Goal: Task Accomplishment & Management: Manage account settings

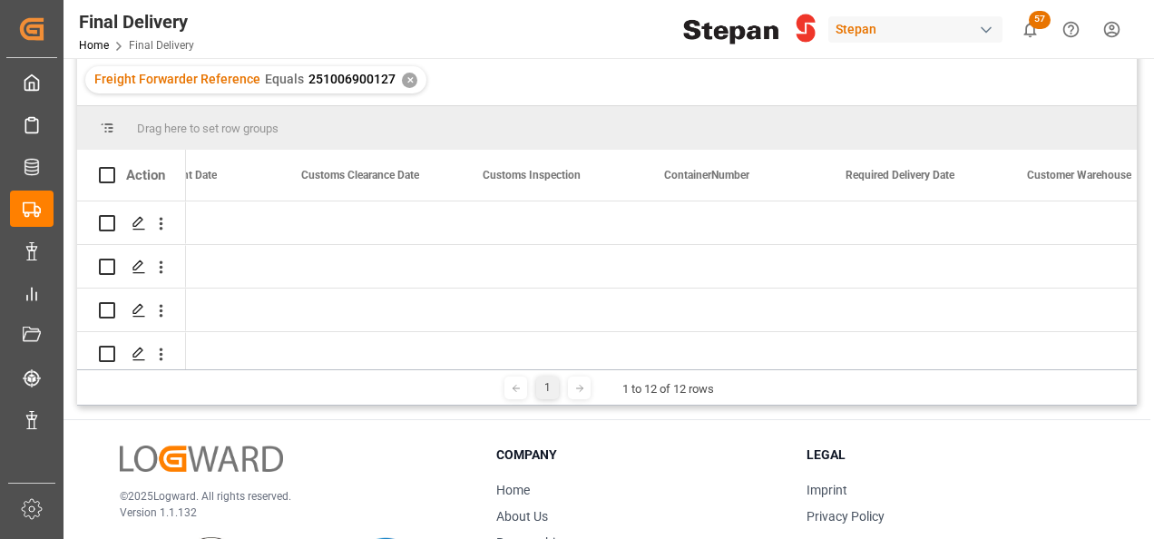
scroll to position [0, 1722]
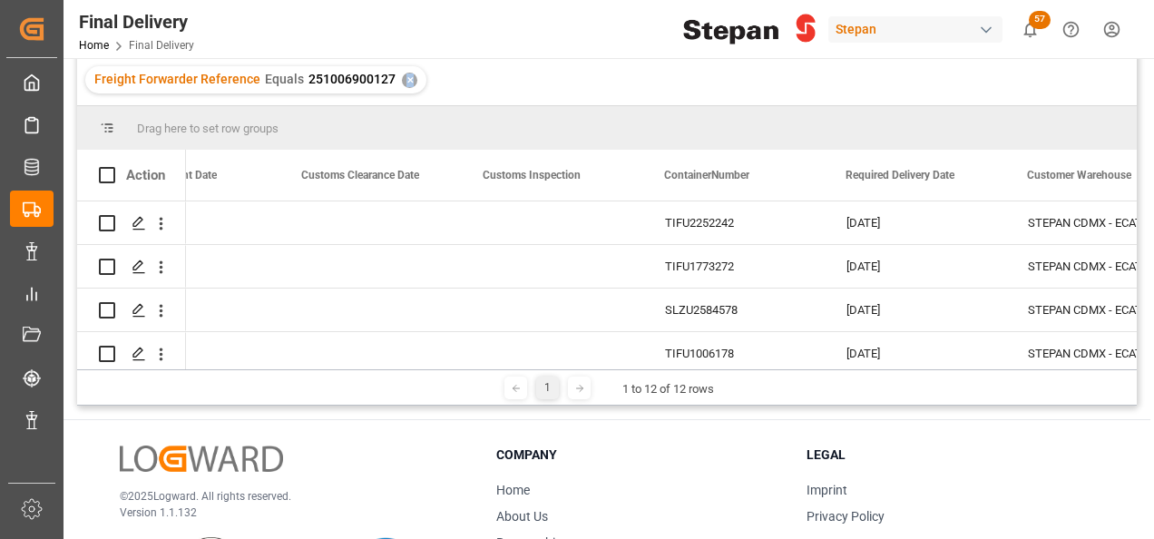
click at [405, 76] on div "✕" at bounding box center [409, 80] width 15 height 15
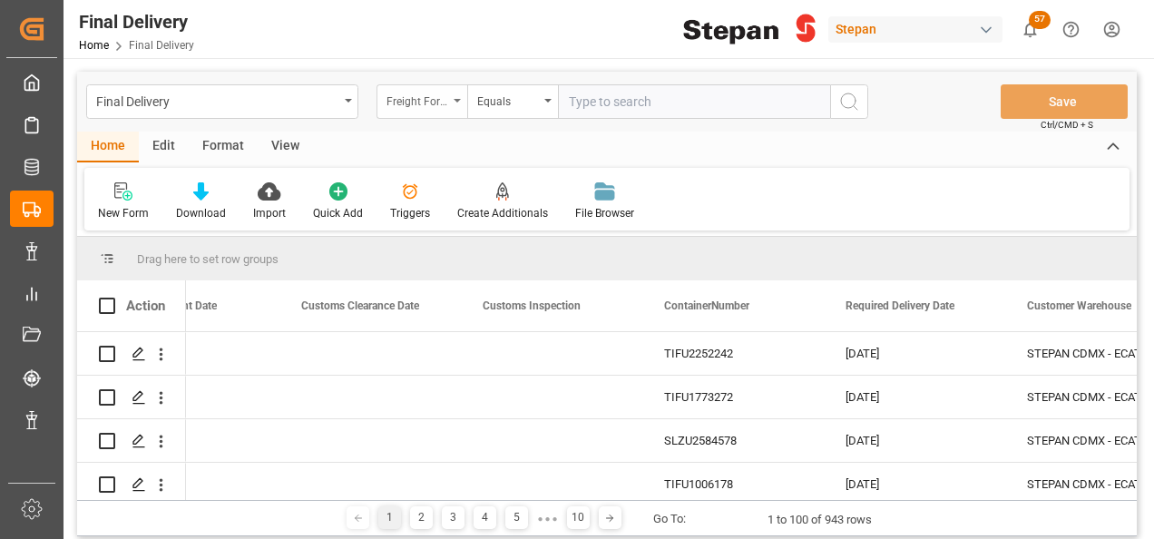
click at [455, 99] on icon "open menu" at bounding box center [457, 101] width 7 height 4
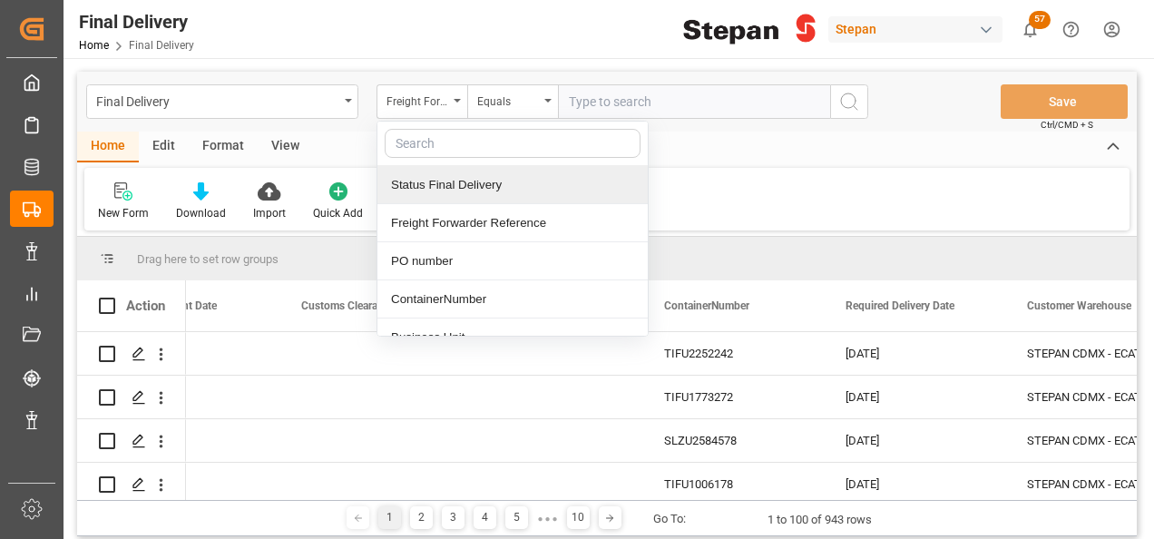
click at [596, 94] on input "text" at bounding box center [694, 101] width 272 height 34
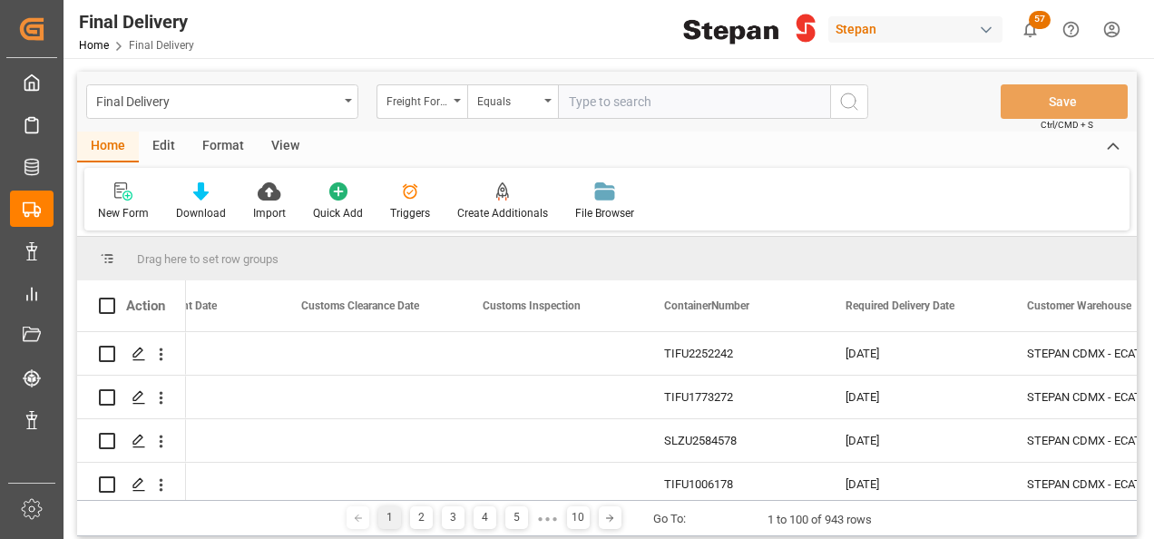
paste input "251006900047"
type input "251006900047"
click at [846, 93] on icon "search button" at bounding box center [850, 102] width 22 height 22
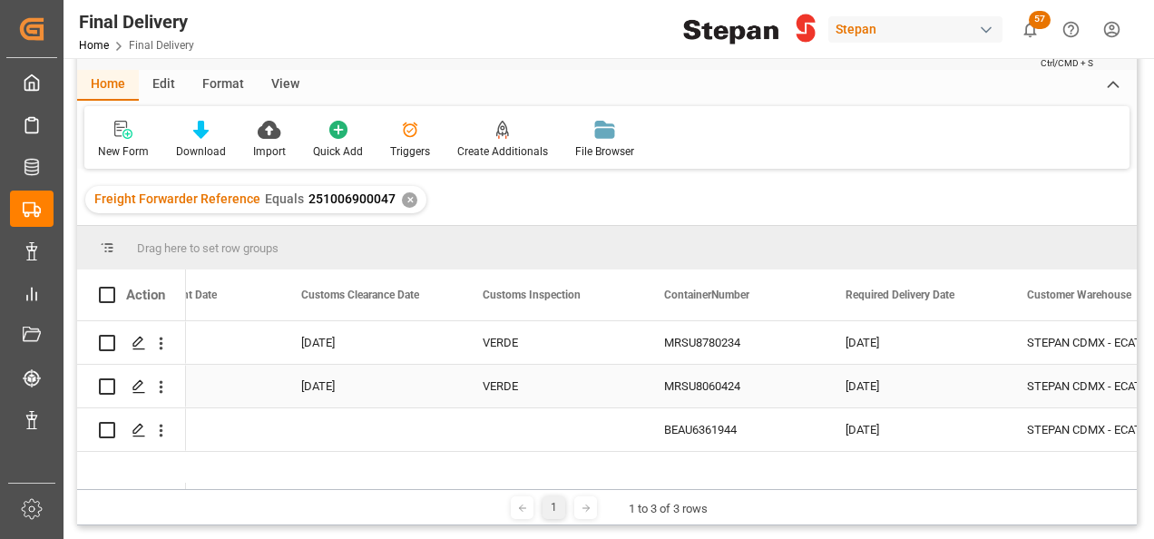
scroll to position [91, 0]
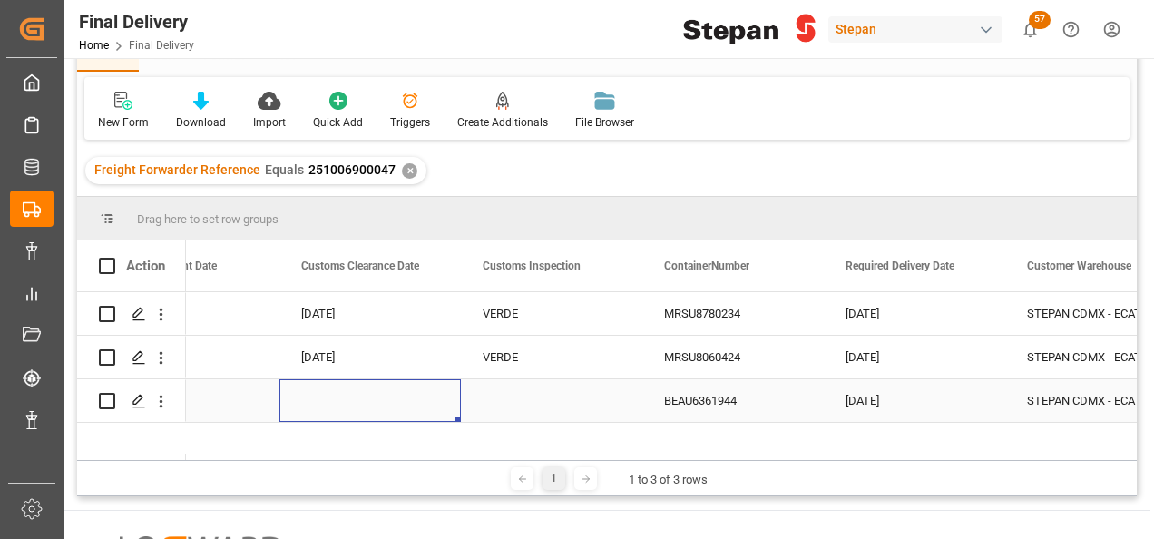
click at [388, 409] on div "Press SPACE to select this row." at bounding box center [371, 400] width 182 height 43
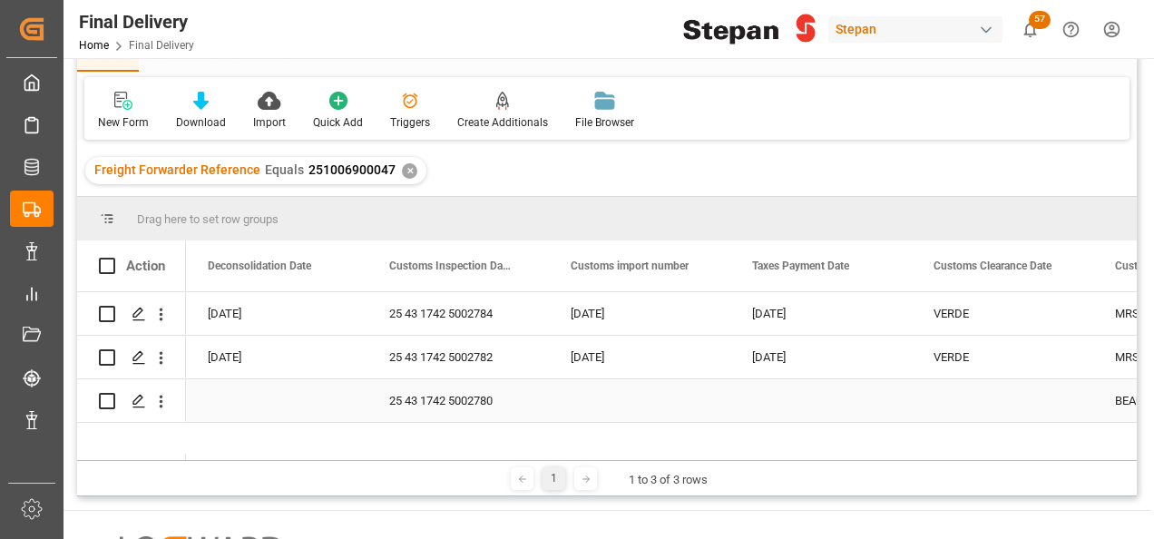
scroll to position [0, 1089]
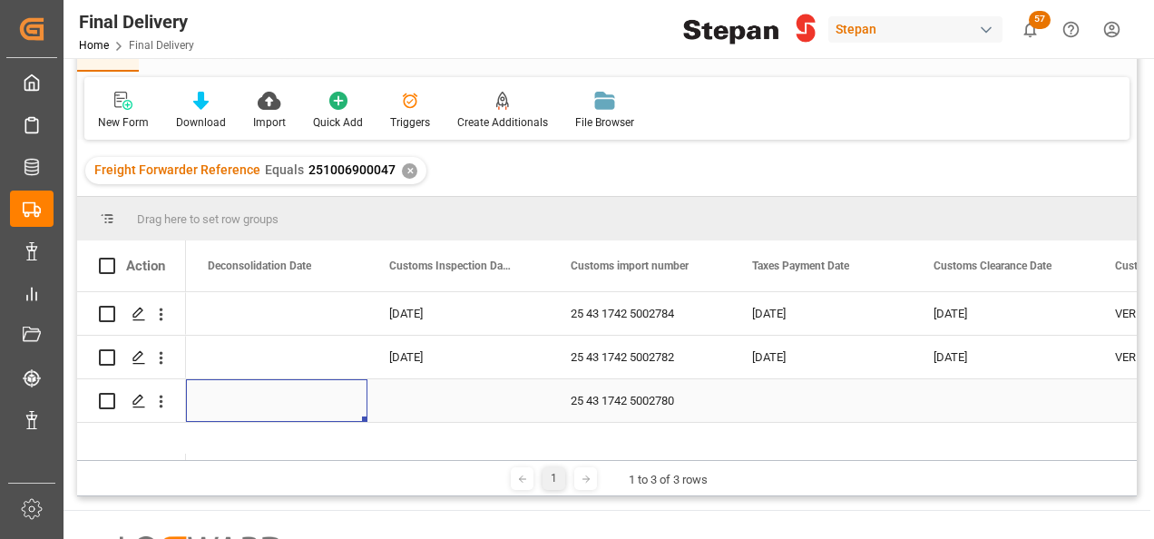
click at [418, 399] on div "Press SPACE to select this row." at bounding box center [459, 400] width 182 height 43
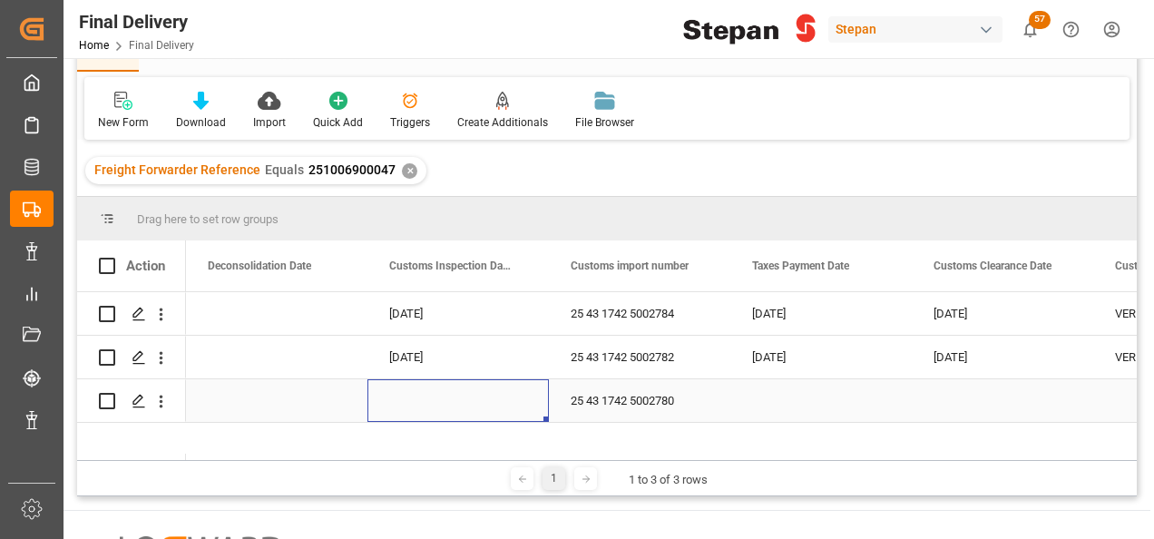
click at [419, 399] on div "Press SPACE to select this row." at bounding box center [459, 400] width 182 height 43
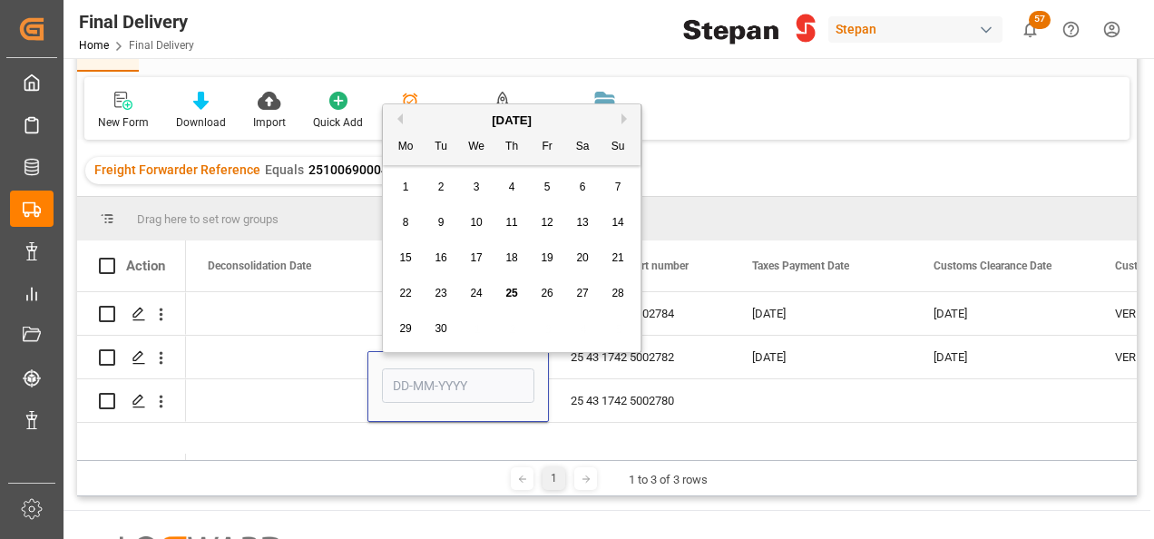
click at [504, 292] on div "25" at bounding box center [512, 294] width 23 height 22
type input "[DATE]"
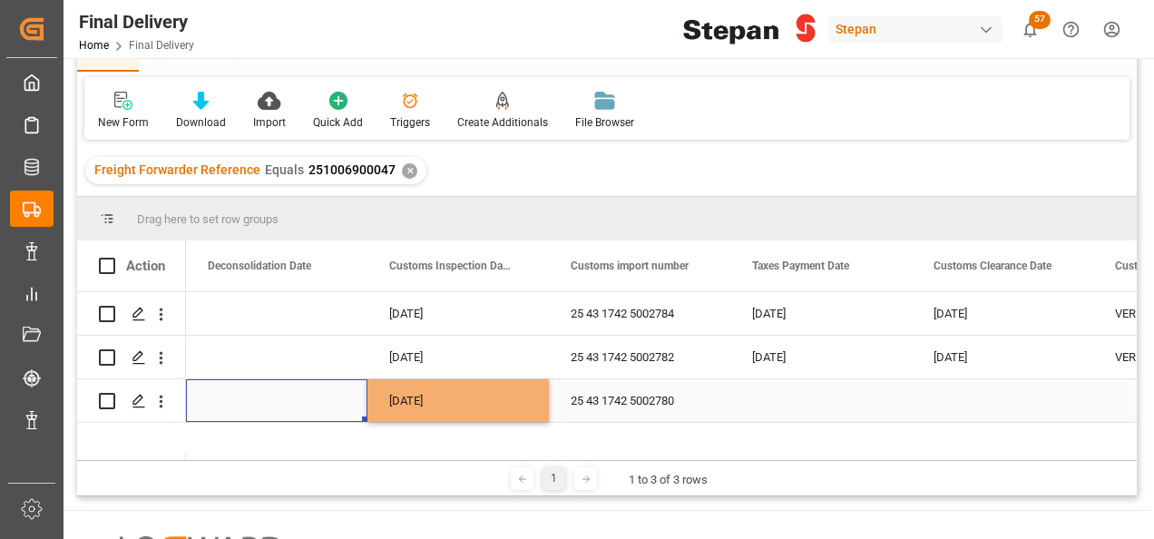
click at [334, 394] on div "Press SPACE to select this row." at bounding box center [277, 400] width 182 height 43
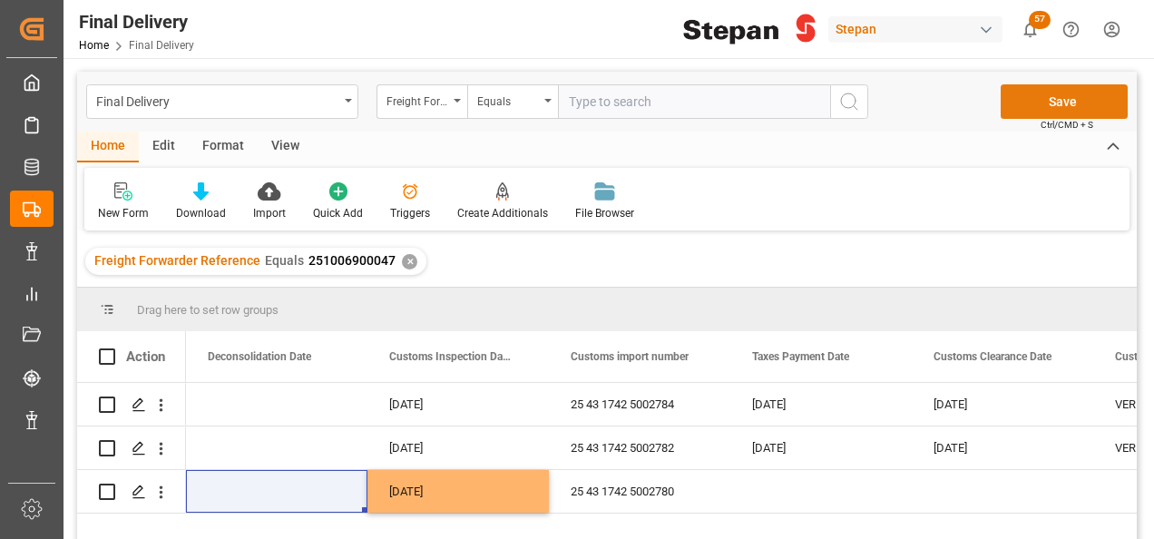
click at [1044, 102] on button "Save" at bounding box center [1064, 101] width 127 height 34
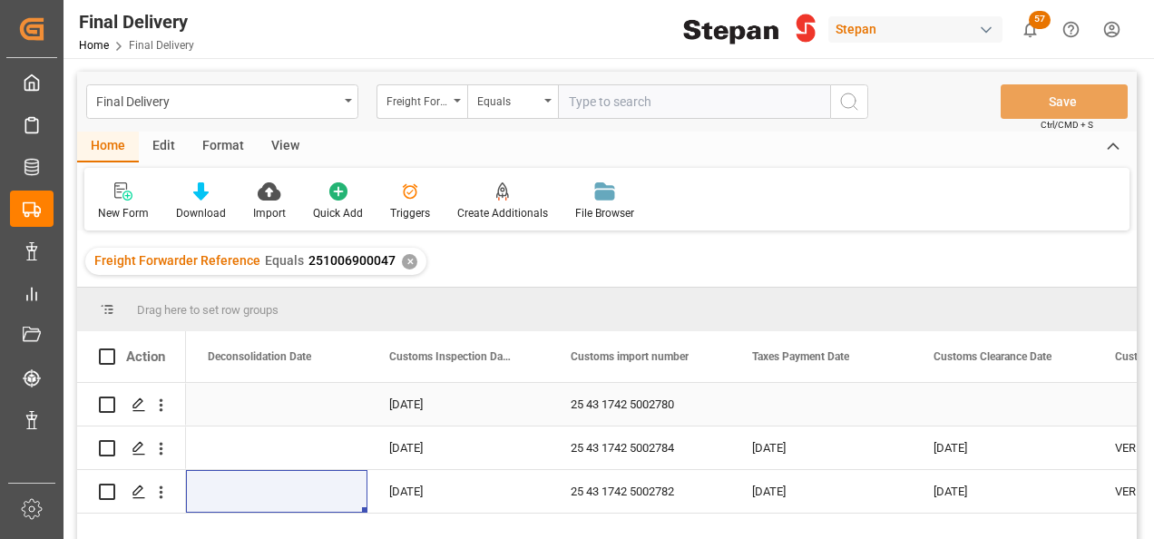
click at [557, 408] on div "25 43 1742 5002780" at bounding box center [640, 404] width 182 height 43
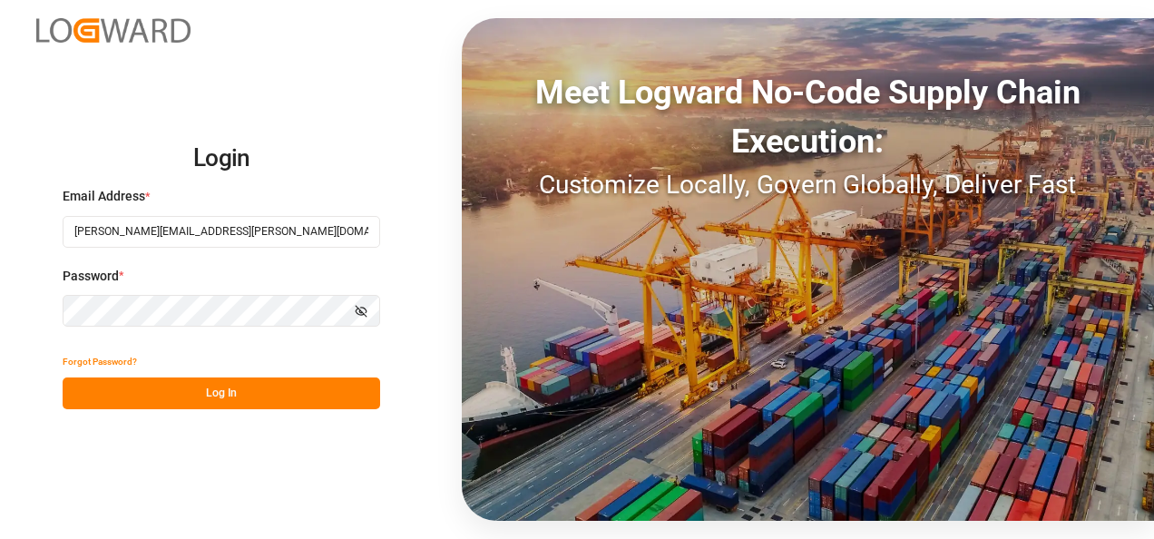
click at [240, 387] on button "Log In" at bounding box center [222, 394] width 318 height 32
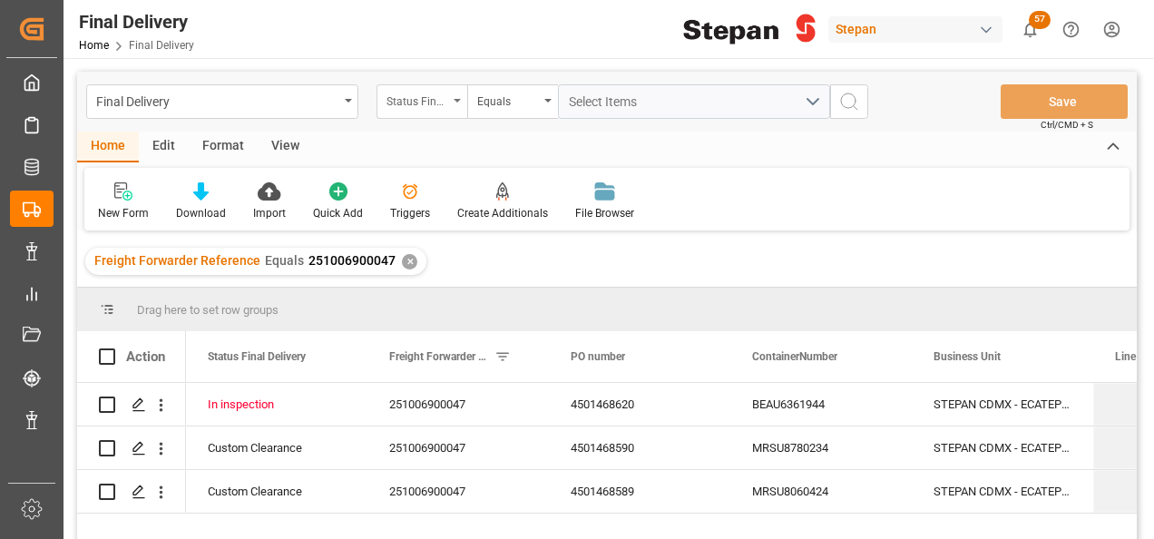
click at [456, 96] on div "Status Final Delivery" at bounding box center [422, 101] width 91 height 34
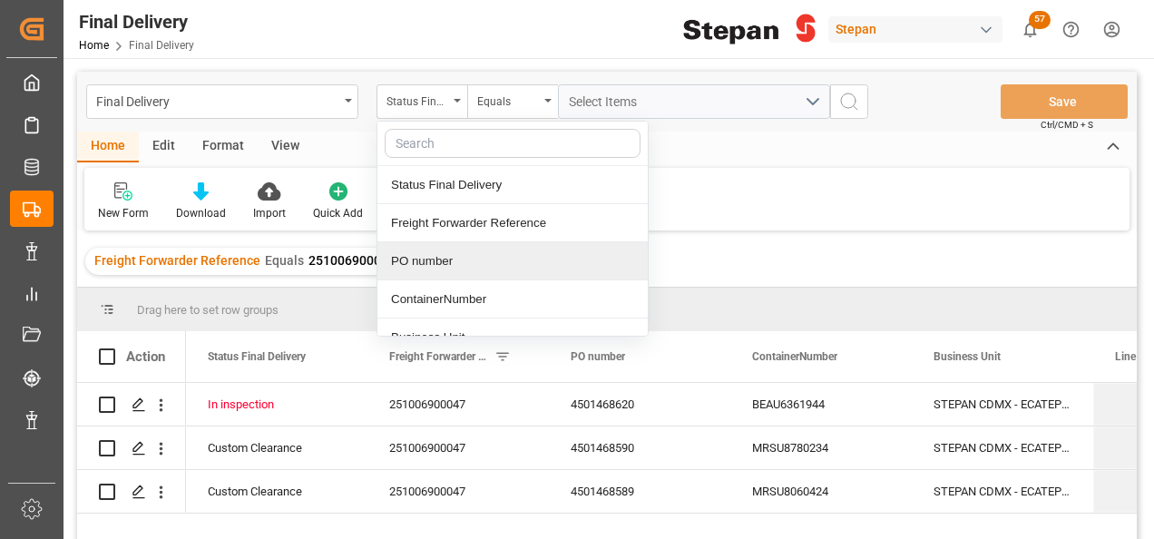
click at [445, 258] on div "PO number" at bounding box center [513, 261] width 270 height 38
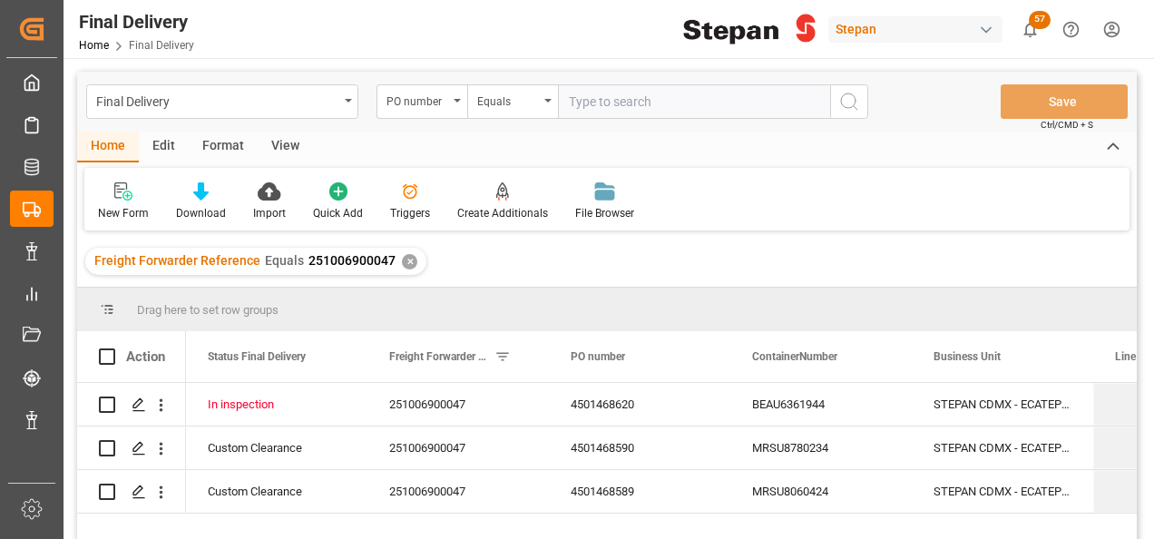
click at [588, 103] on input "text" at bounding box center [694, 101] width 272 height 34
type input "4501463300"
click at [847, 104] on icon "search button" at bounding box center [850, 102] width 22 height 22
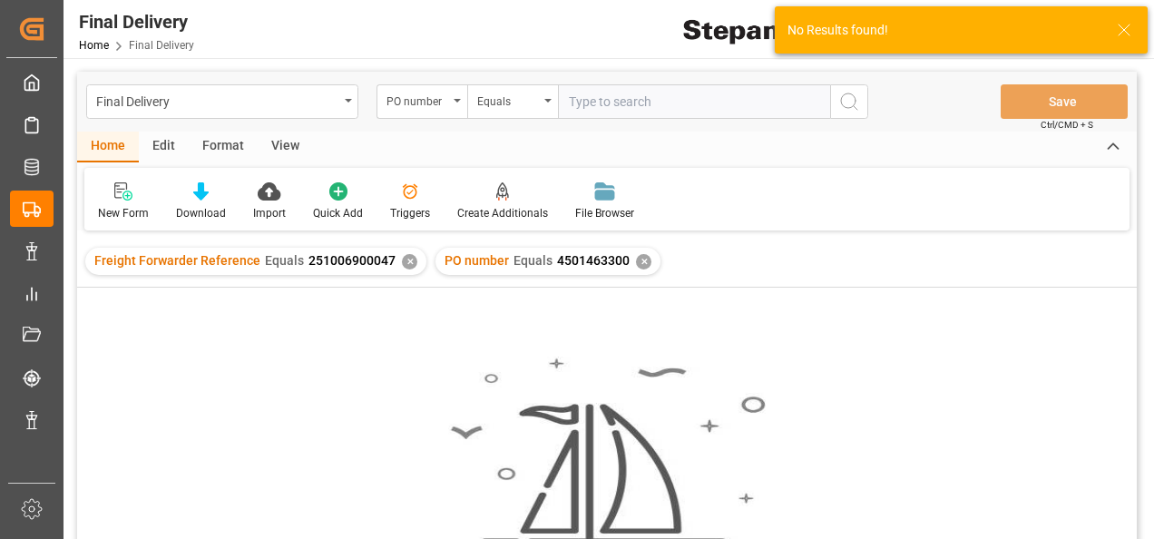
click at [400, 270] on div "Freight Forwarder Reference Equals 251006900047 ✕" at bounding box center [255, 261] width 341 height 27
click at [404, 261] on div "✕" at bounding box center [409, 261] width 15 height 15
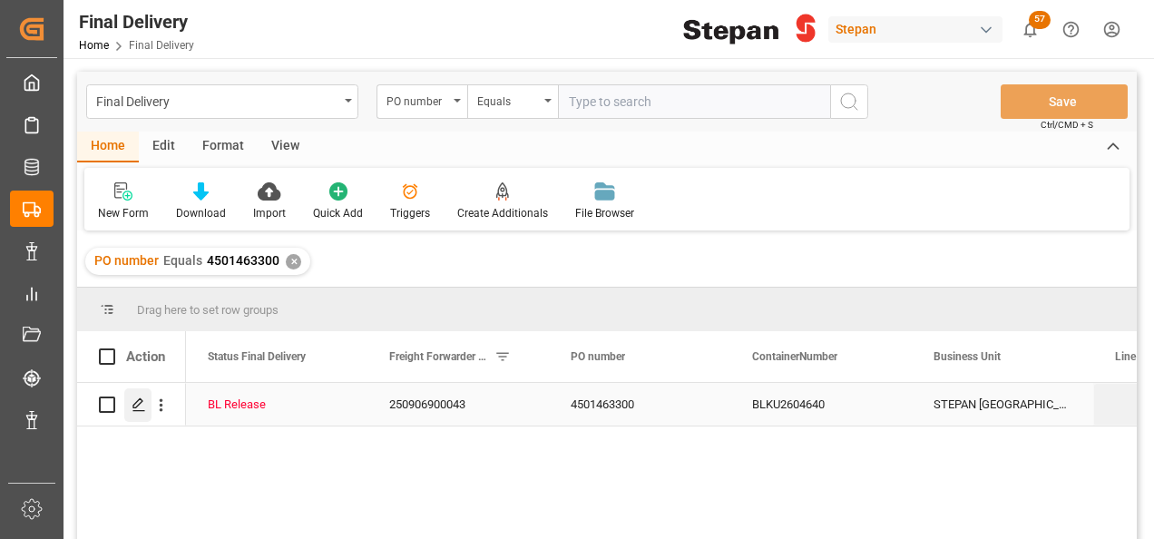
click at [135, 407] on icon "Press SPACE to select this row." at bounding box center [139, 405] width 15 height 15
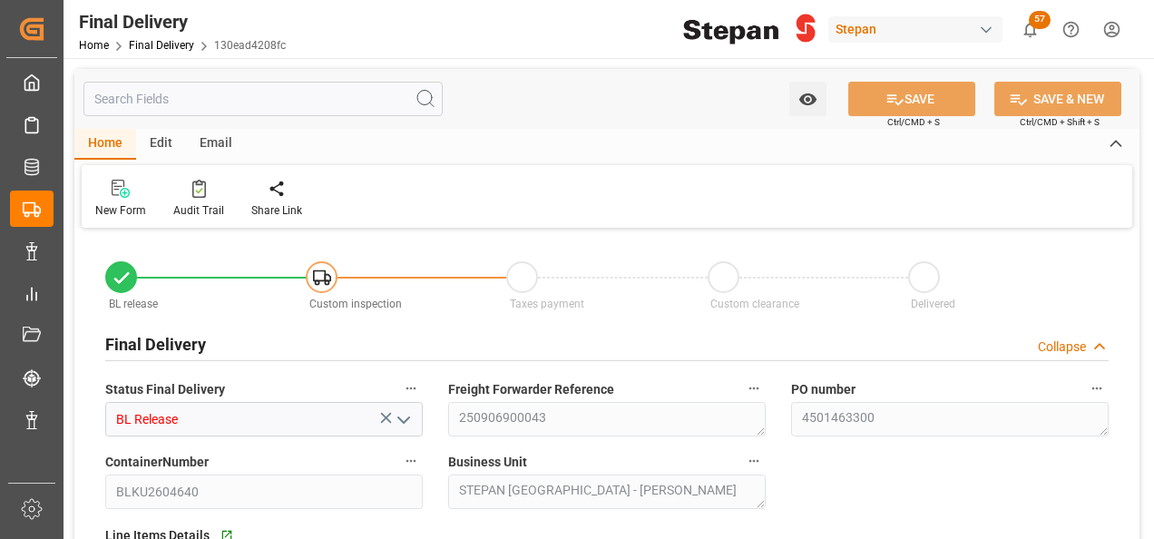
type input "[DATE]"
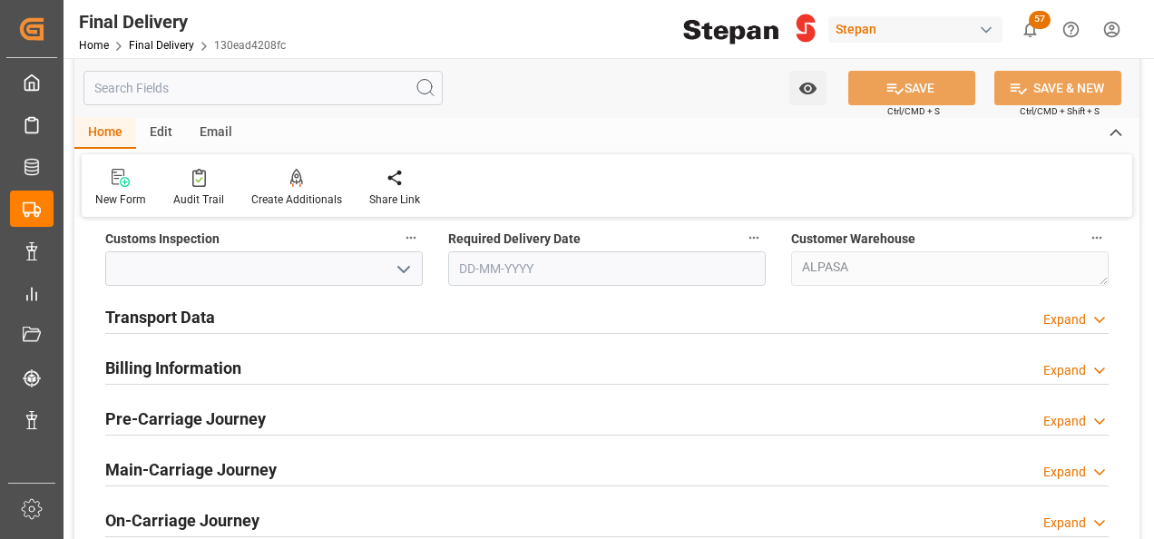
scroll to position [635, 0]
click at [168, 366] on h2 "Billing Information" at bounding box center [173, 367] width 136 height 25
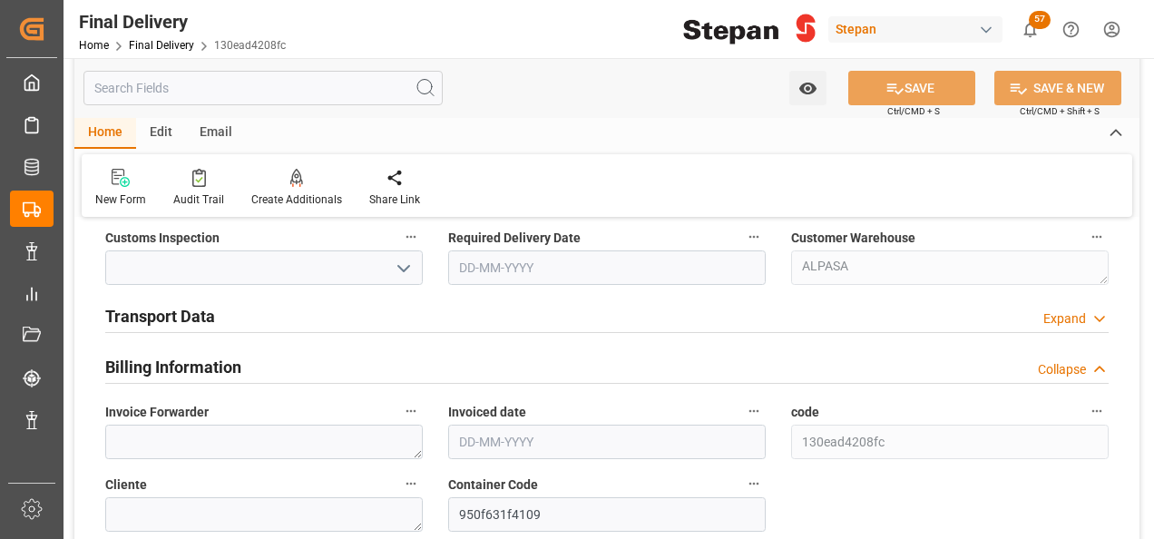
click at [171, 312] on h2 "Transport Data" at bounding box center [160, 316] width 110 height 25
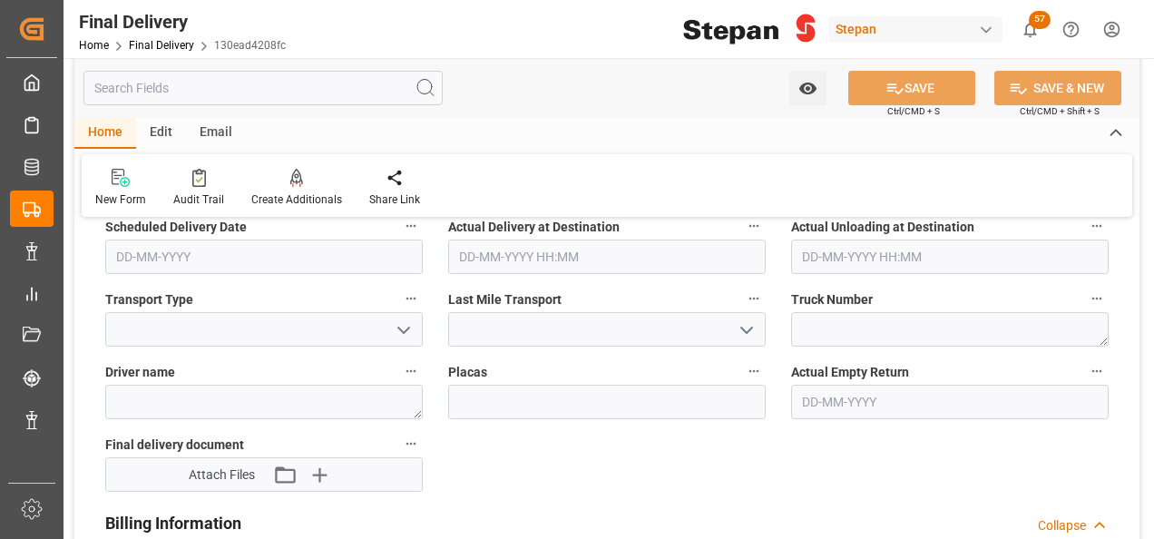
scroll to position [908, 0]
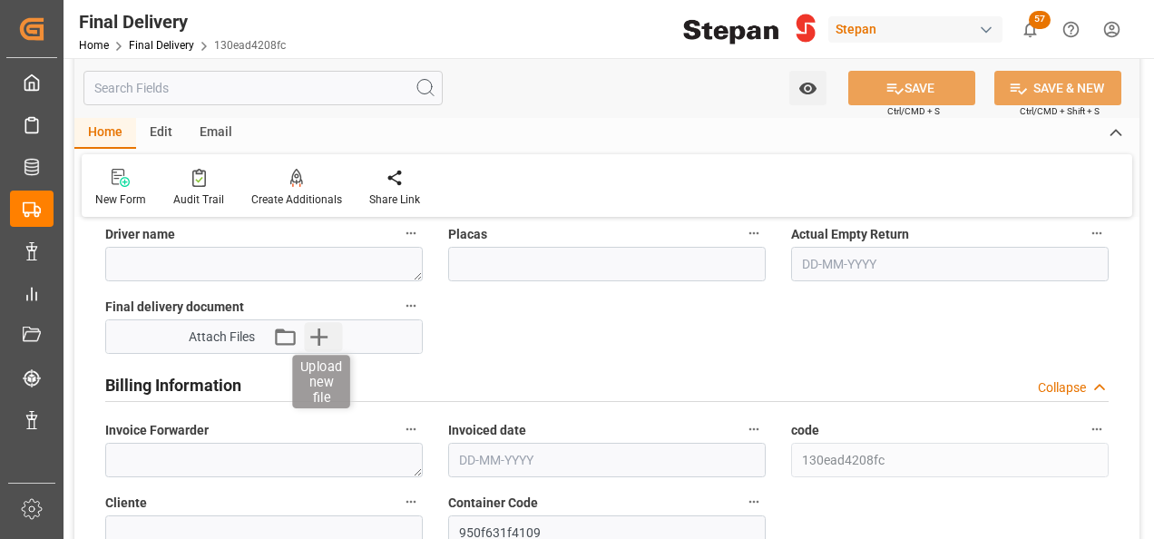
click at [318, 347] on icon "button" at bounding box center [319, 336] width 29 height 29
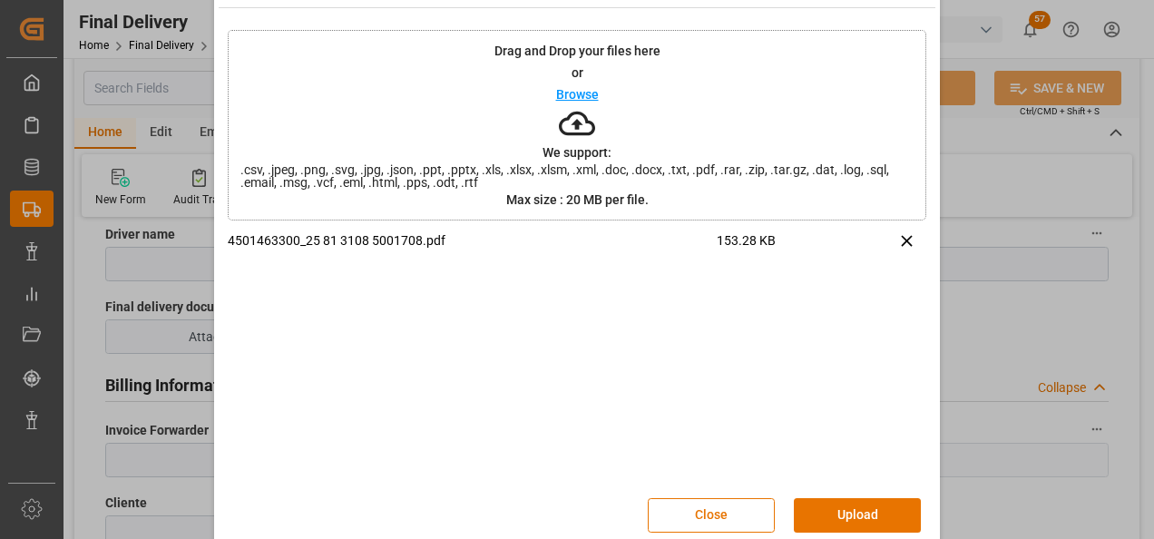
scroll to position [72, 0]
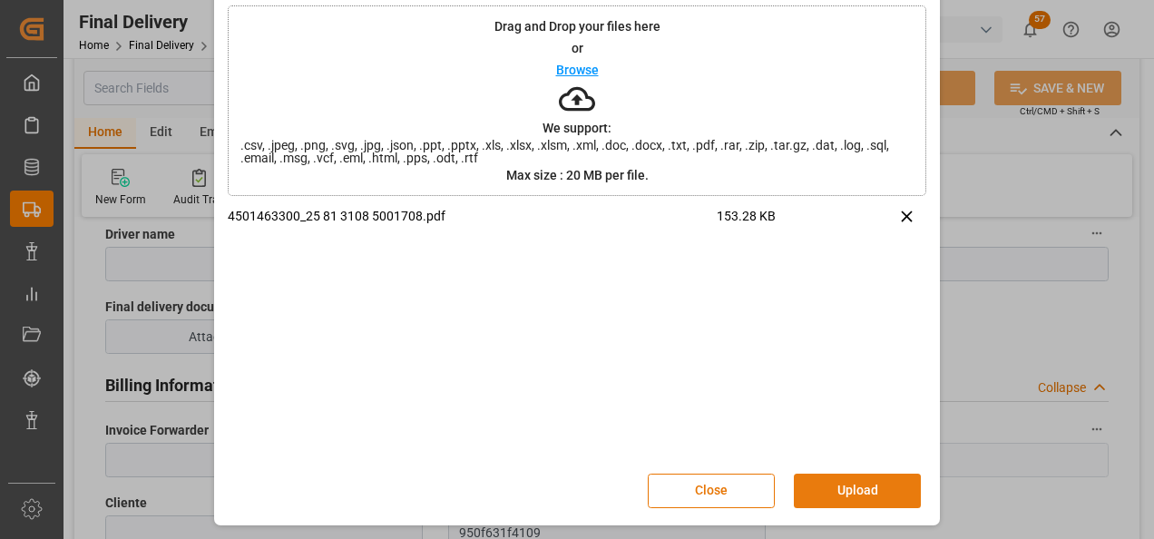
click at [868, 483] on button "Upload" at bounding box center [857, 491] width 127 height 34
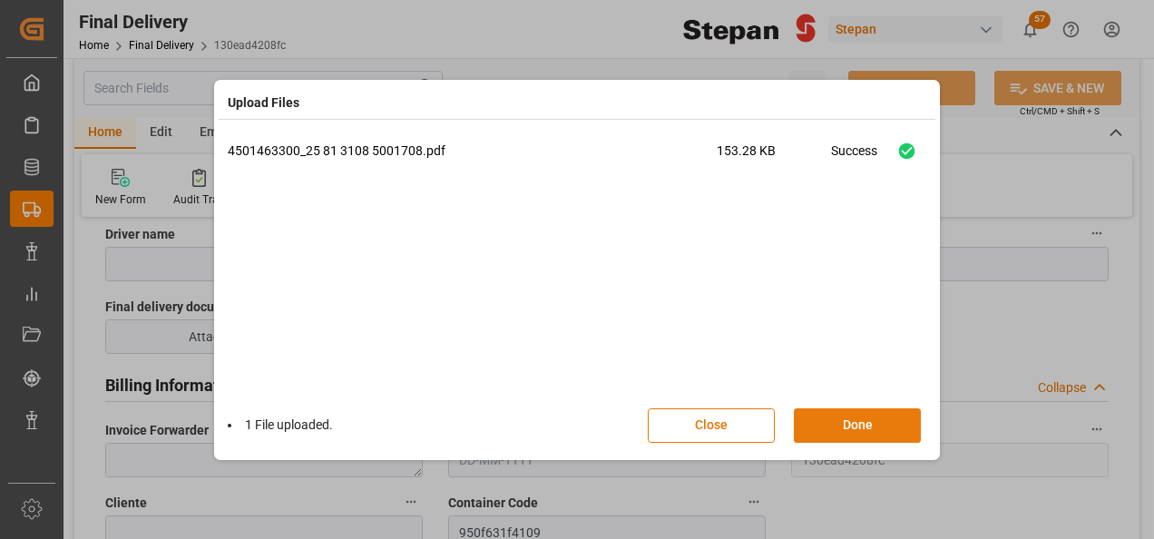
click at [828, 416] on button "Done" at bounding box center [857, 425] width 127 height 34
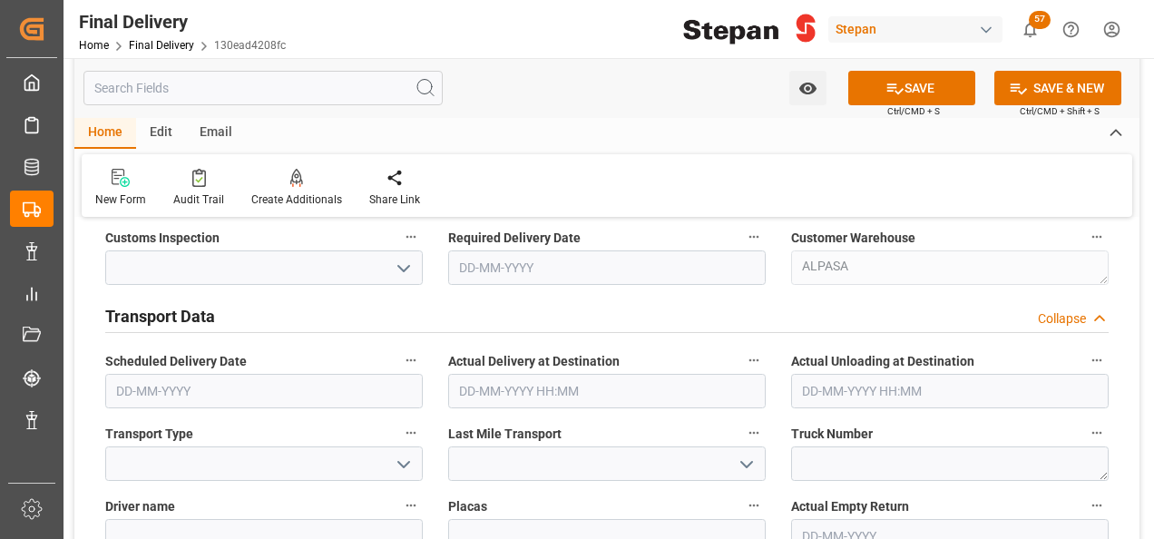
scroll to position [454, 0]
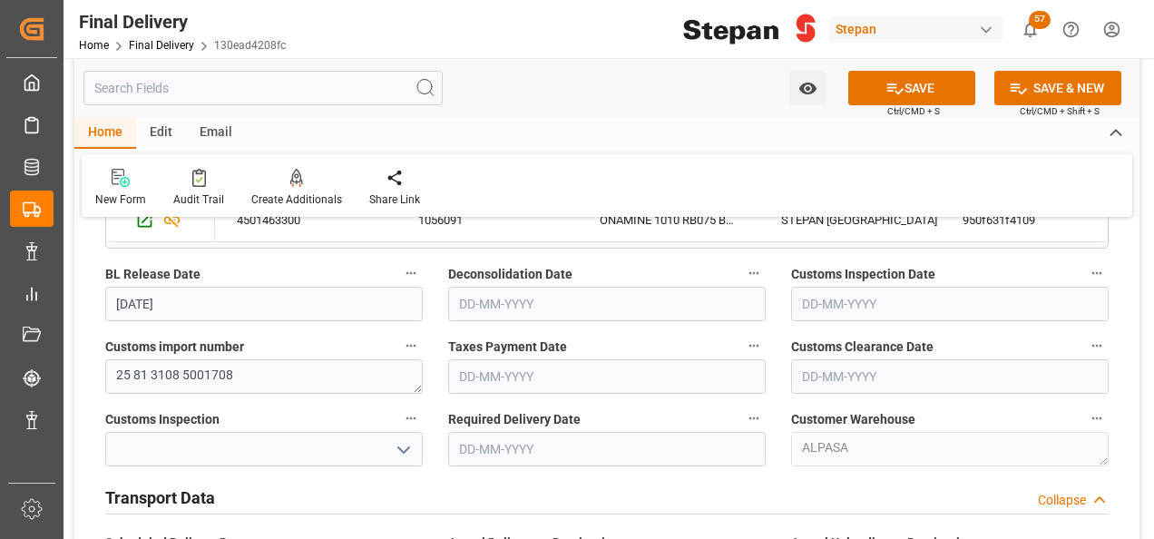
click at [484, 368] on input "text" at bounding box center [607, 376] width 318 height 34
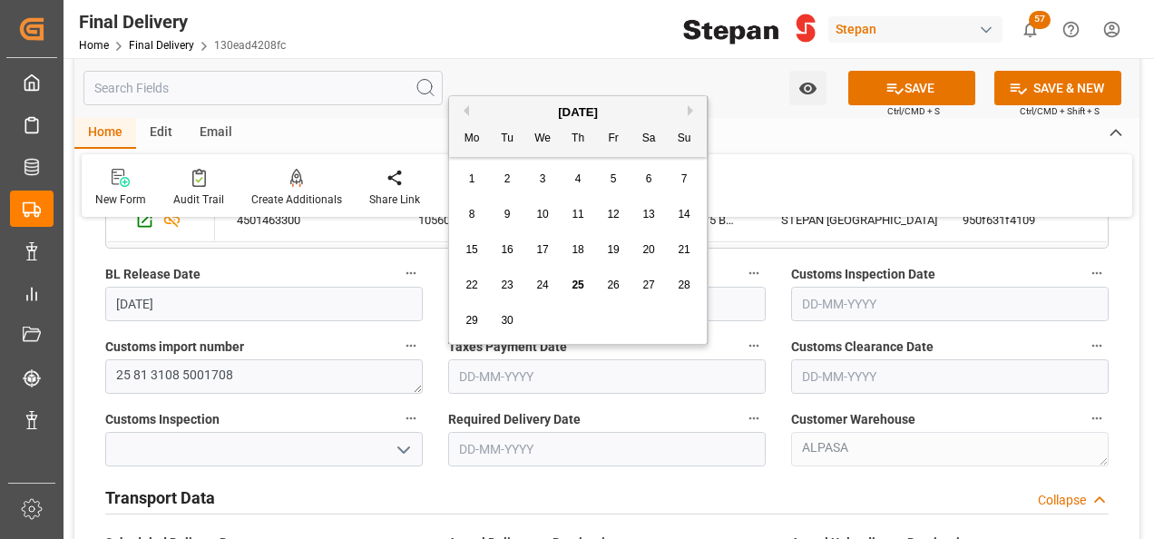
click at [508, 109] on div "[DATE]" at bounding box center [578, 112] width 258 height 18
click at [577, 287] on span "25" at bounding box center [578, 285] width 12 height 13
type input "[DATE]"
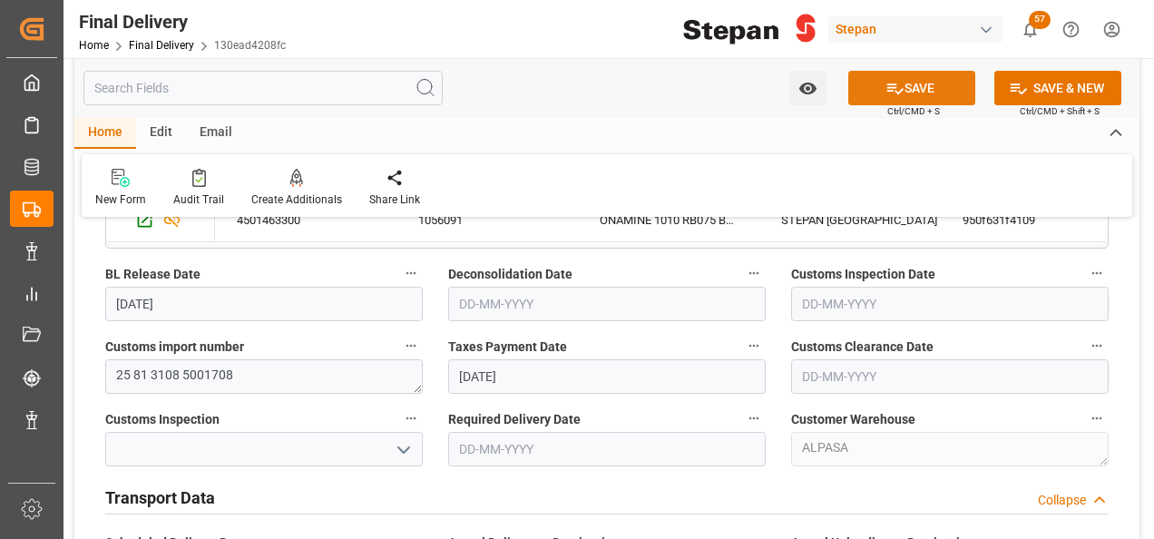
click at [921, 86] on button "SAVE" at bounding box center [912, 88] width 127 height 34
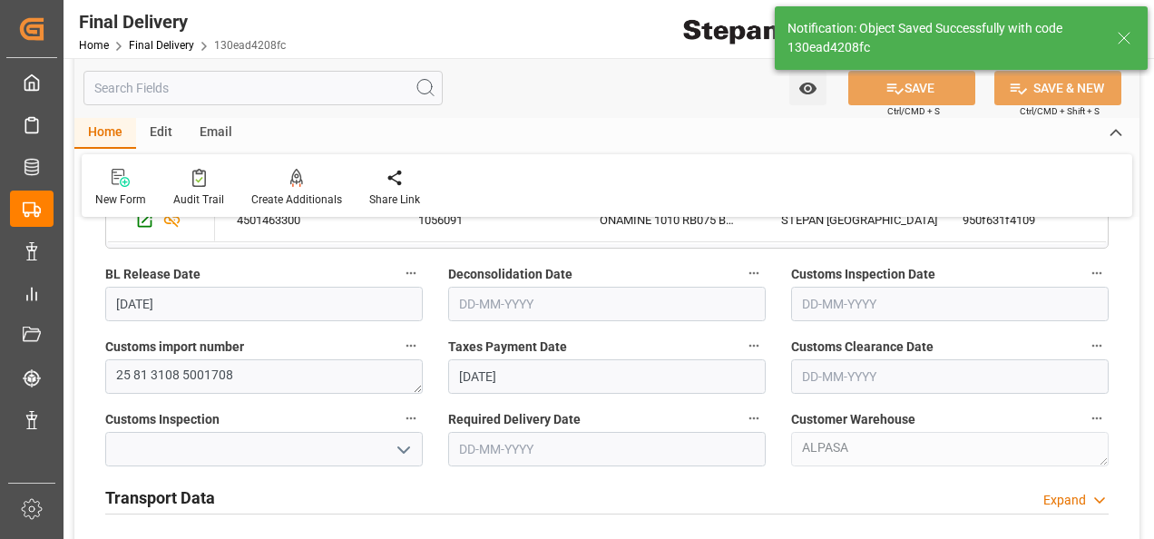
type input "Taxes paid"
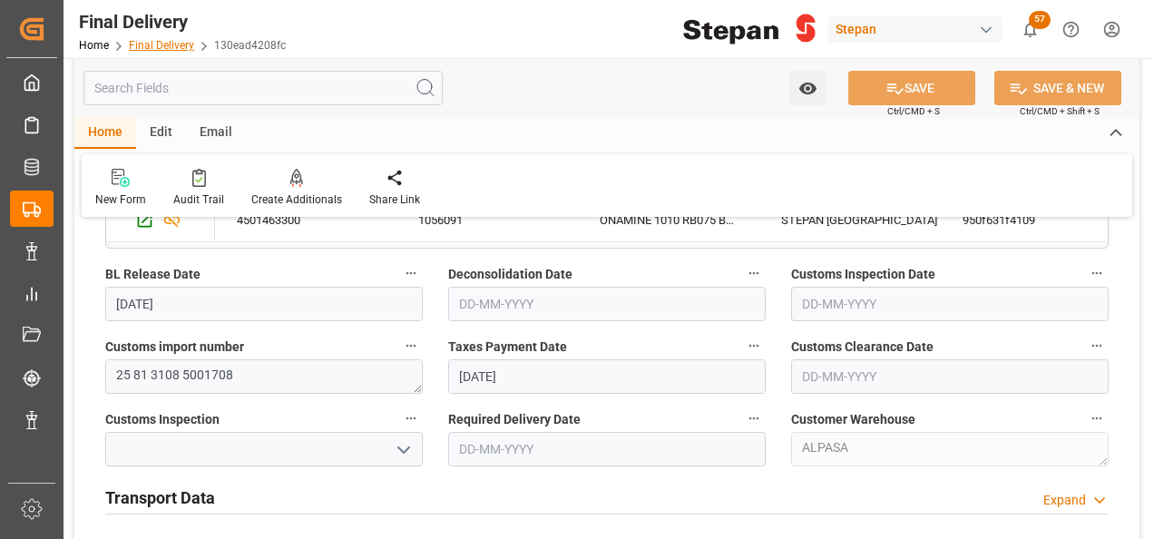
click at [169, 42] on link "Final Delivery" at bounding box center [161, 45] width 65 height 13
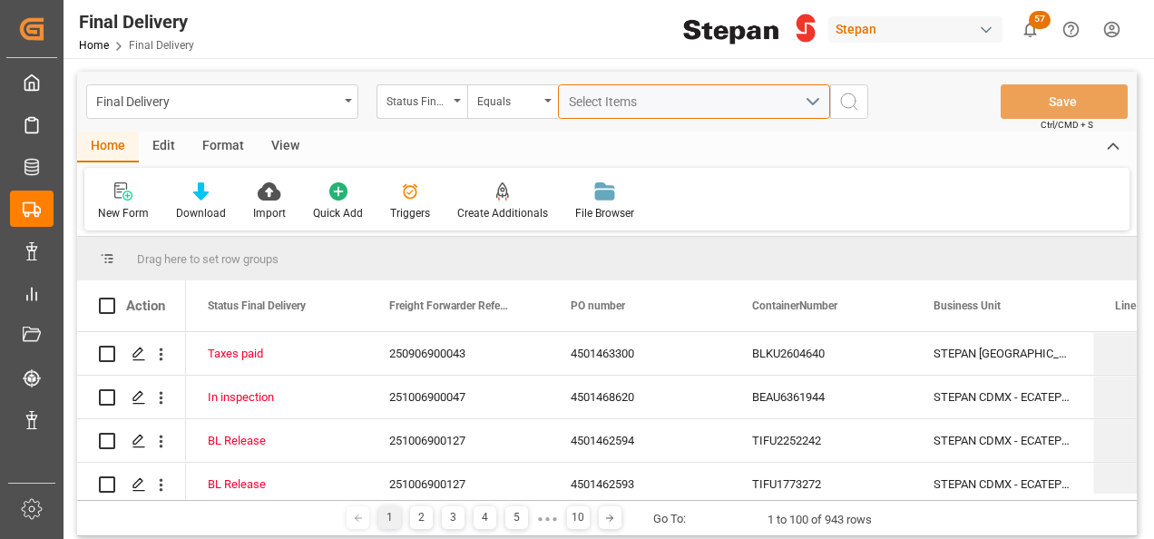
click at [592, 103] on span "Select Items" at bounding box center [607, 101] width 77 height 15
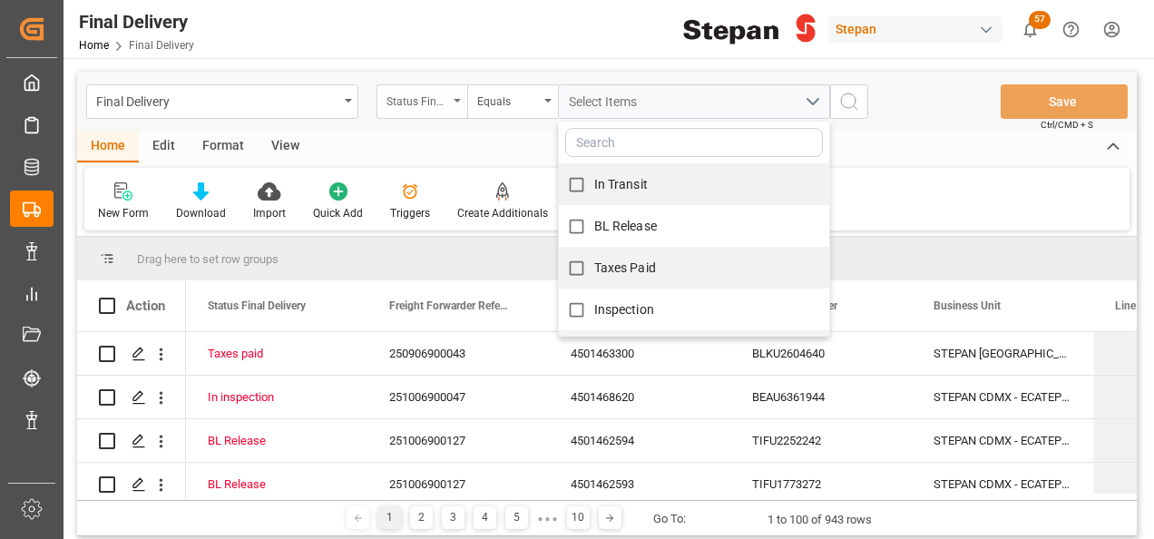
click at [437, 97] on div "Status Final Delivery" at bounding box center [418, 99] width 62 height 21
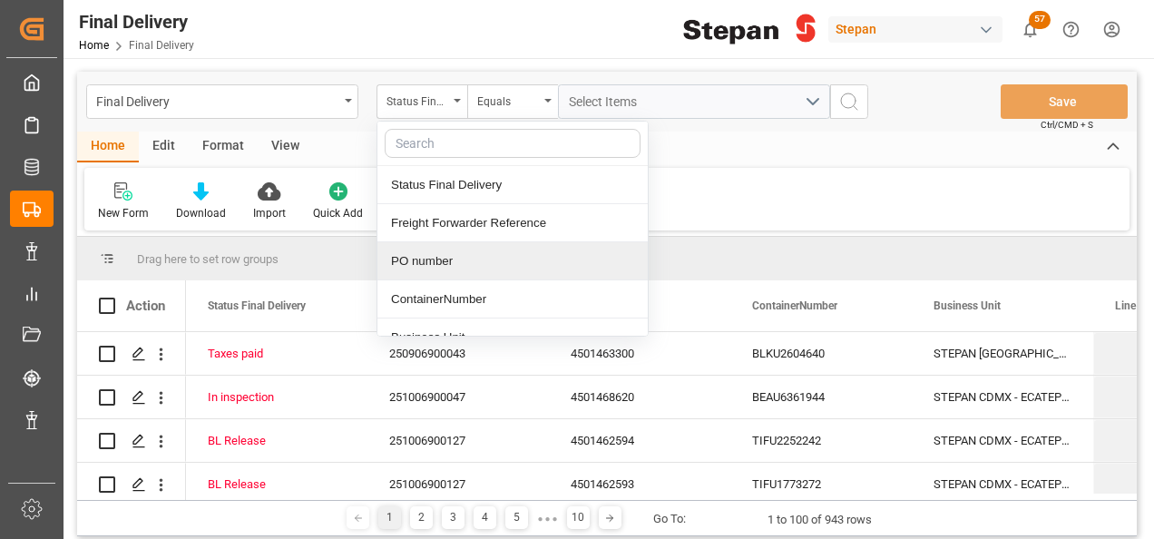
click at [426, 260] on div "PO number" at bounding box center [513, 261] width 270 height 38
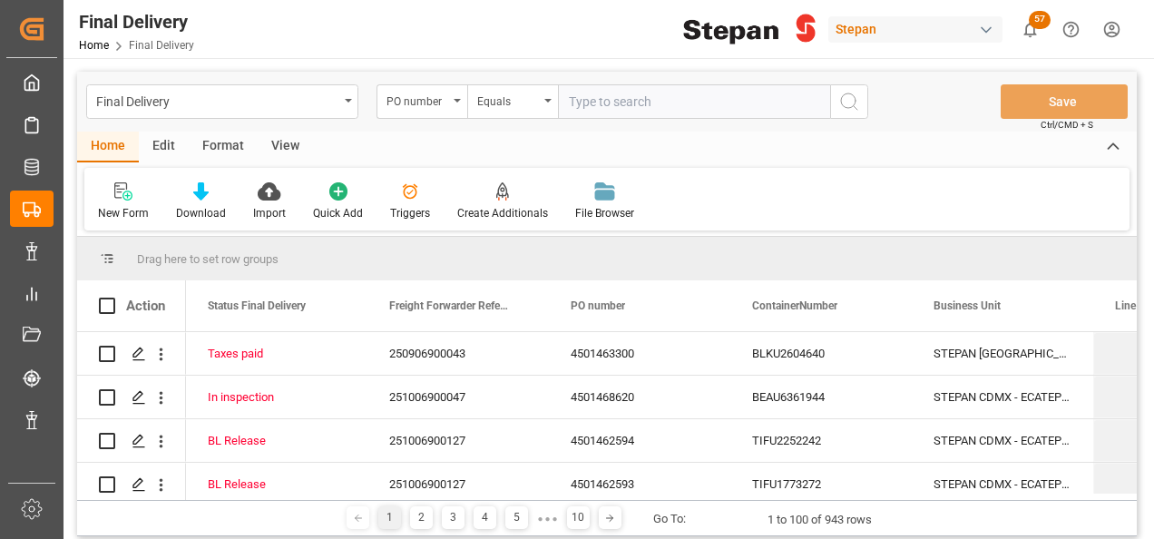
click at [566, 93] on input "text" at bounding box center [694, 101] width 272 height 34
type input "4501463301"
click at [841, 99] on circle "search button" at bounding box center [848, 100] width 15 height 15
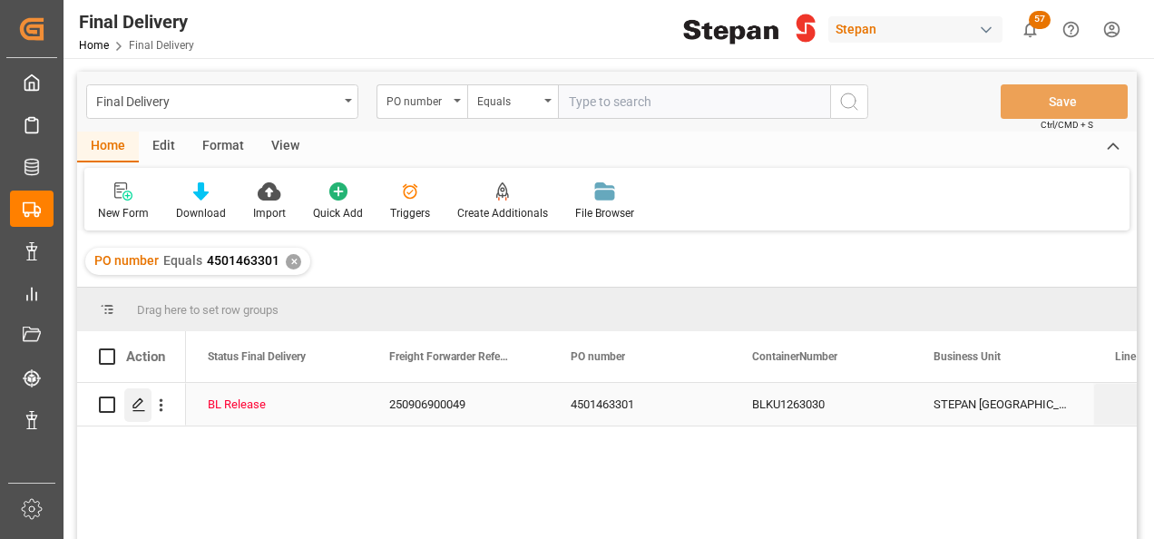
click at [133, 407] on polygon "Press SPACE to select this row." at bounding box center [137, 403] width 9 height 9
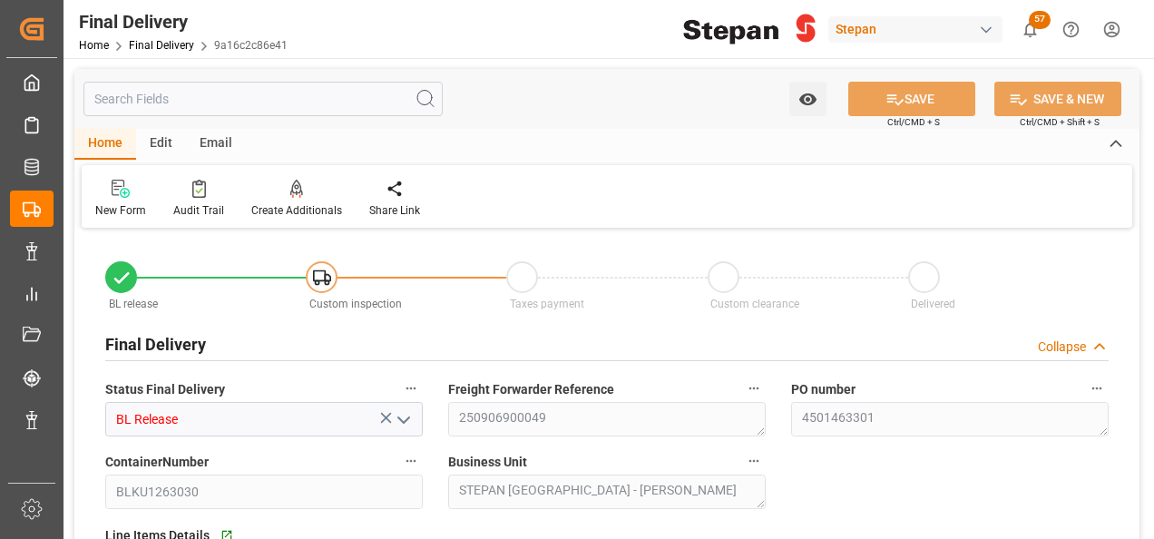
type input "[DATE]"
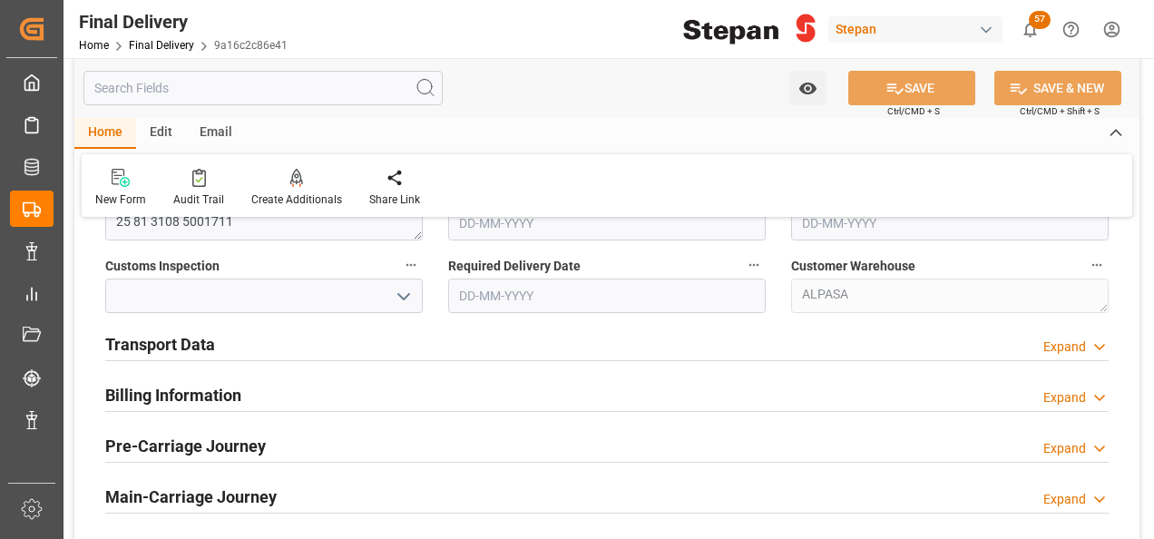
scroll to position [635, 0]
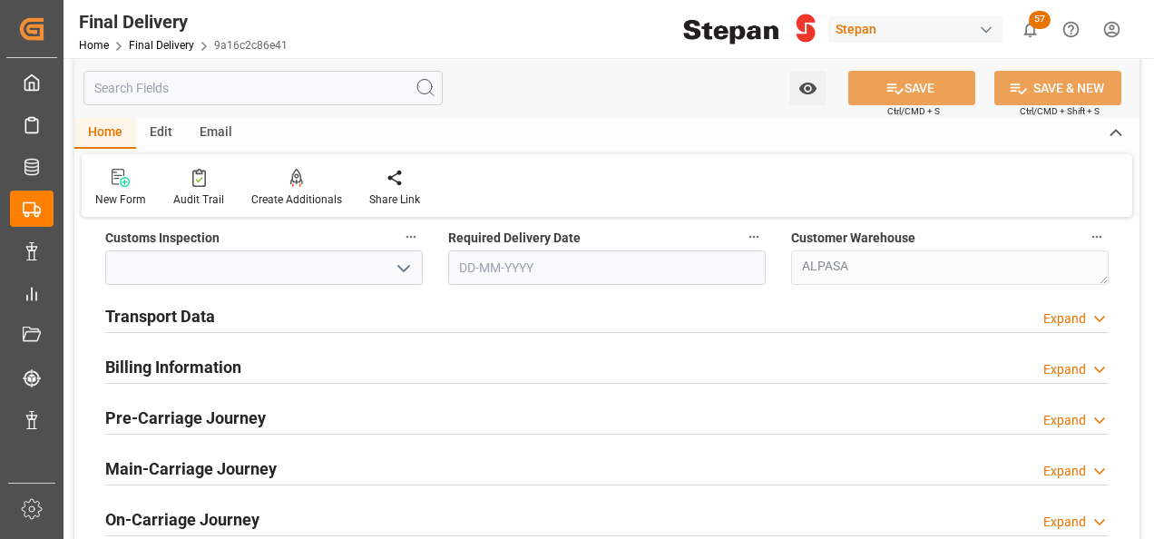
click at [145, 315] on h2 "Transport Data" at bounding box center [160, 316] width 110 height 25
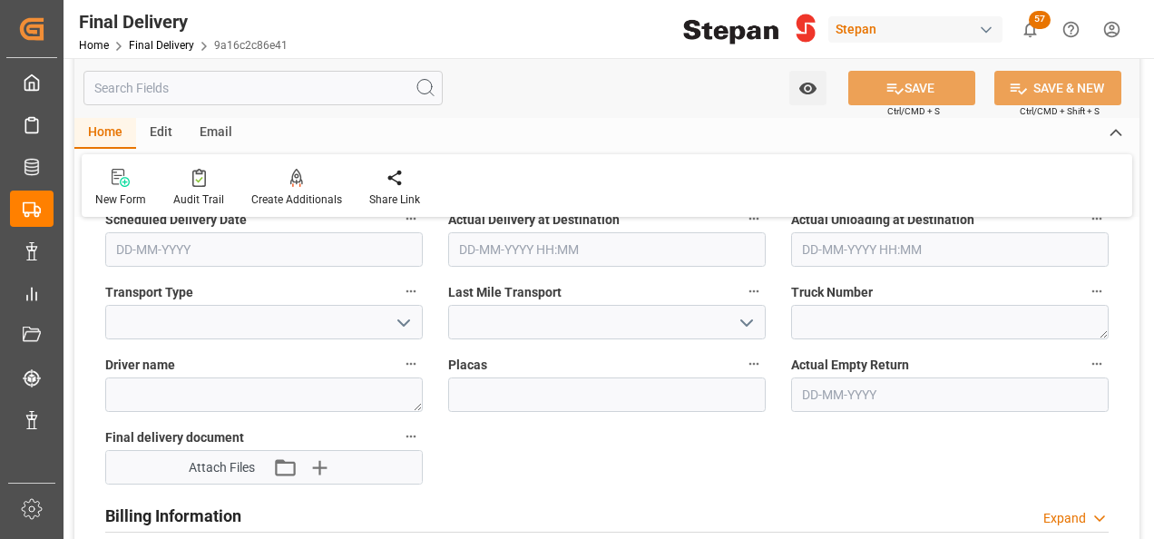
scroll to position [908, 0]
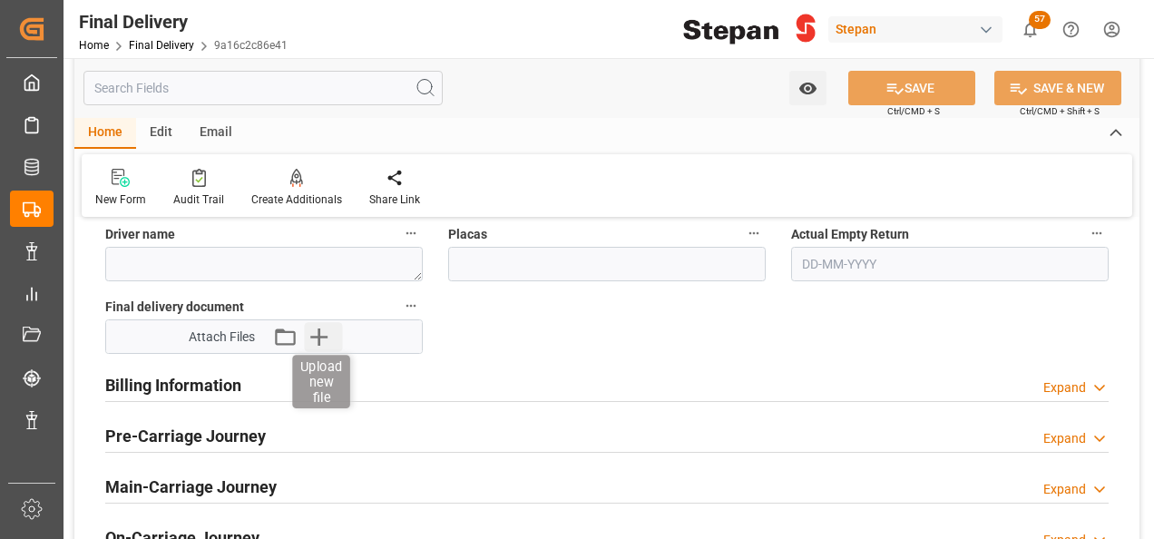
click at [309, 336] on icon "button" at bounding box center [319, 336] width 29 height 29
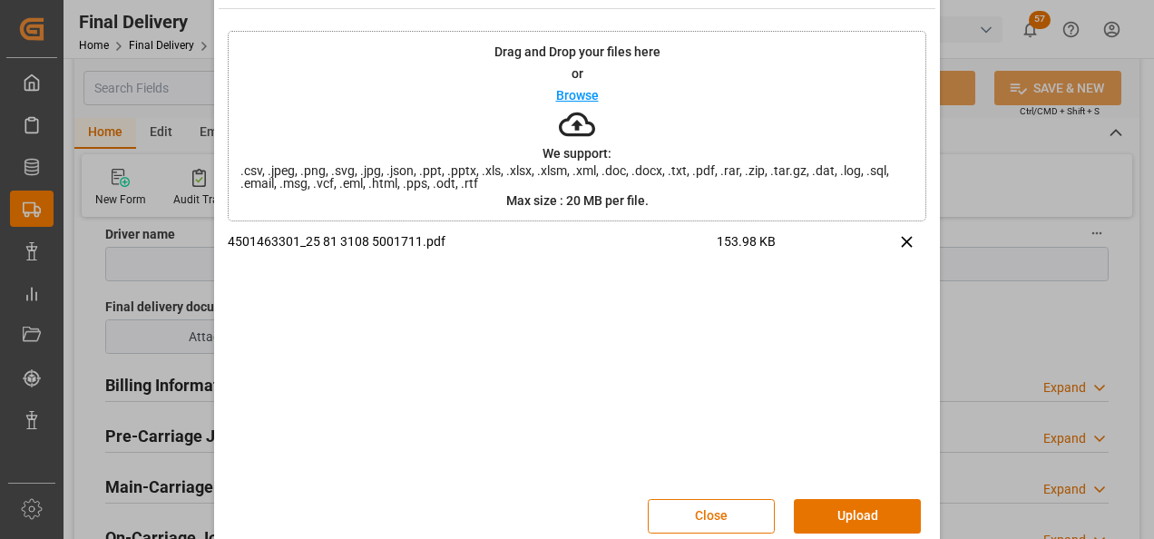
scroll to position [72, 0]
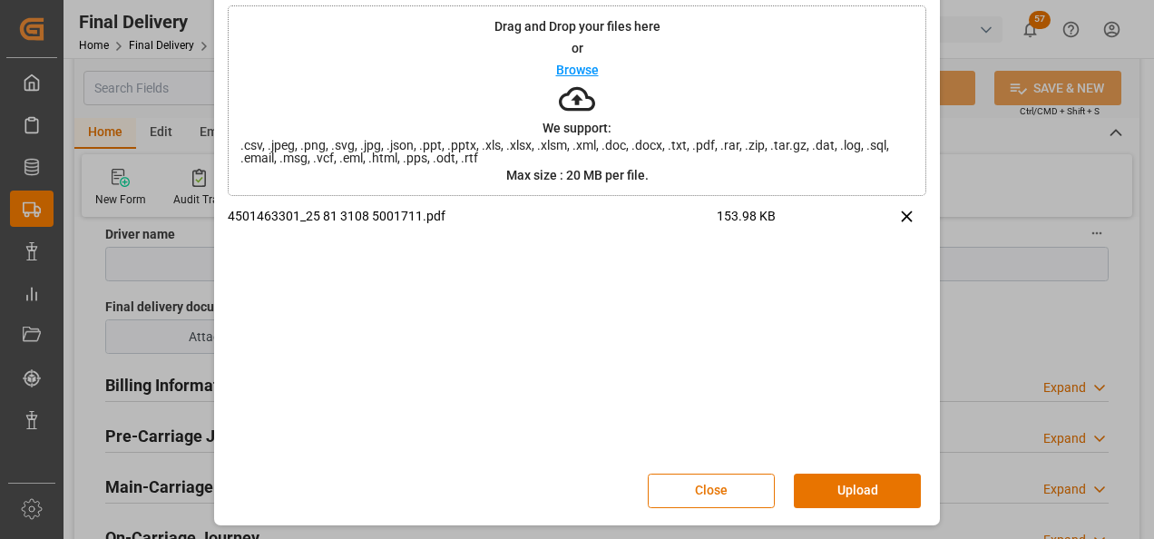
click at [846, 493] on button "Upload" at bounding box center [857, 491] width 127 height 34
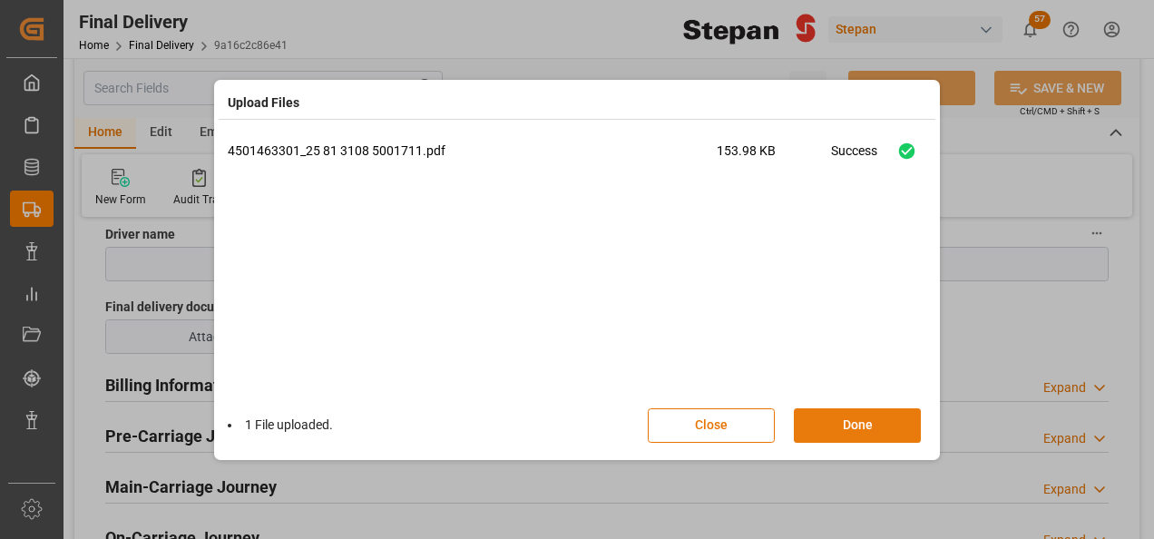
click at [849, 423] on button "Done" at bounding box center [857, 425] width 127 height 34
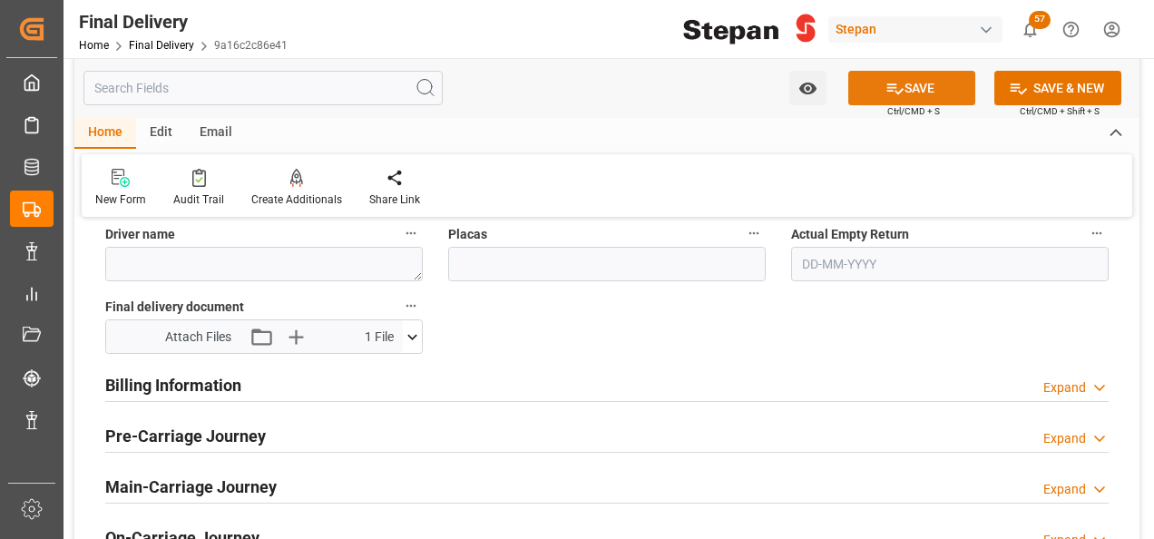
click at [909, 89] on button "SAVE" at bounding box center [912, 88] width 127 height 34
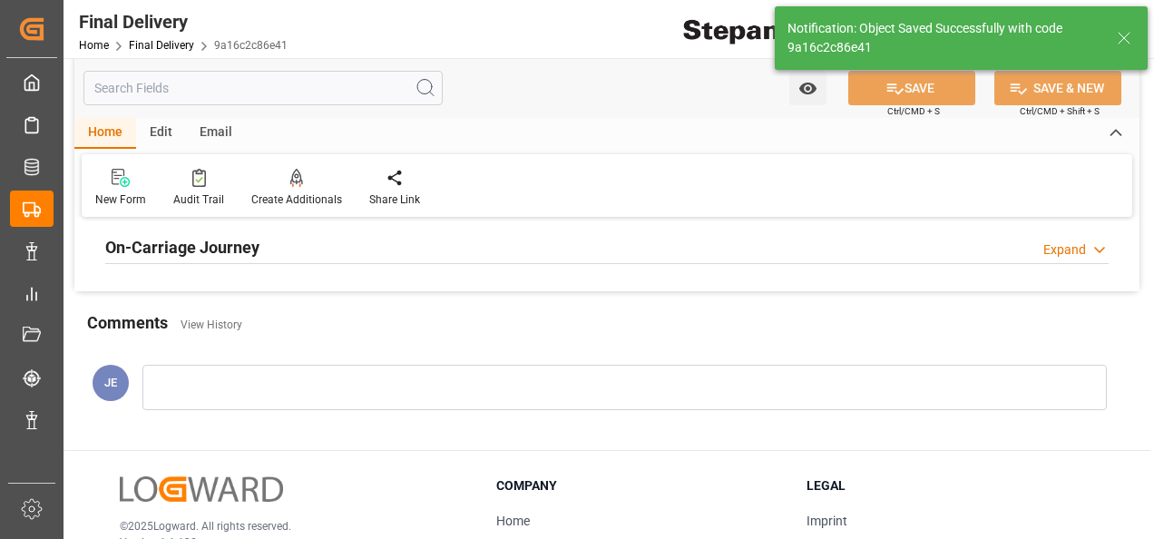
scroll to position [454, 0]
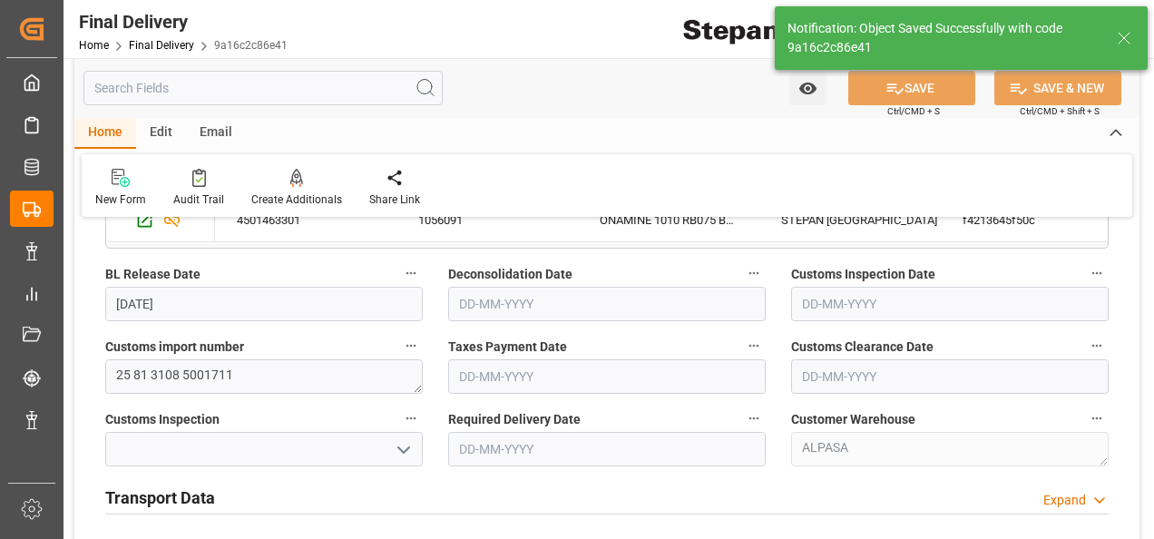
click at [481, 356] on label "Taxes Payment Date" at bounding box center [607, 346] width 318 height 25
click at [742, 356] on button "Taxes Payment Date" at bounding box center [754, 346] width 24 height 24
click at [476, 378] on div at bounding box center [577, 269] width 1154 height 539
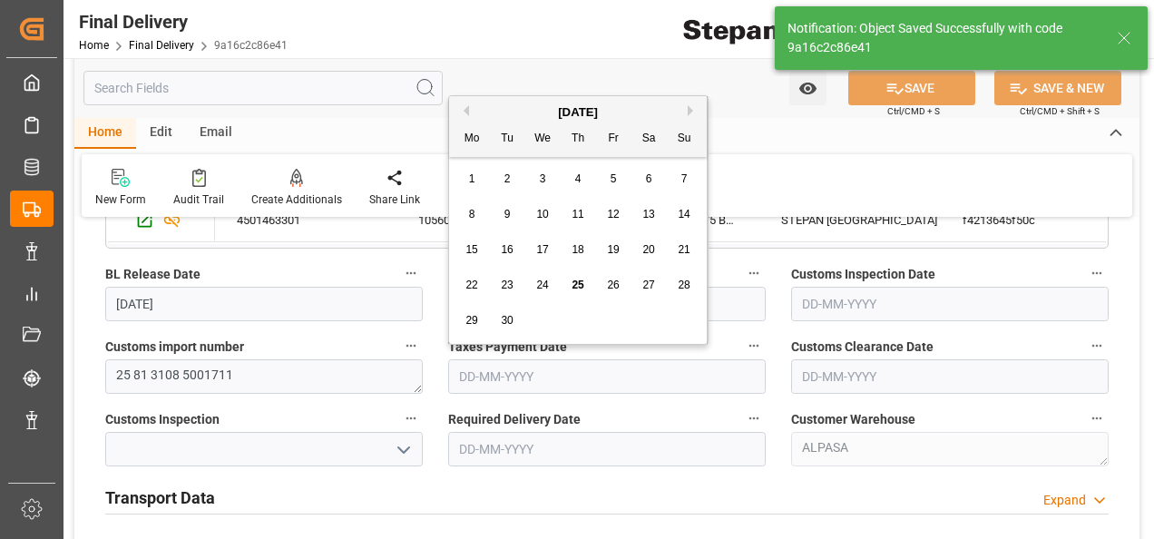
click at [475, 378] on input "text" at bounding box center [607, 376] width 318 height 34
click at [503, 106] on div "[DATE]" at bounding box center [578, 112] width 258 height 18
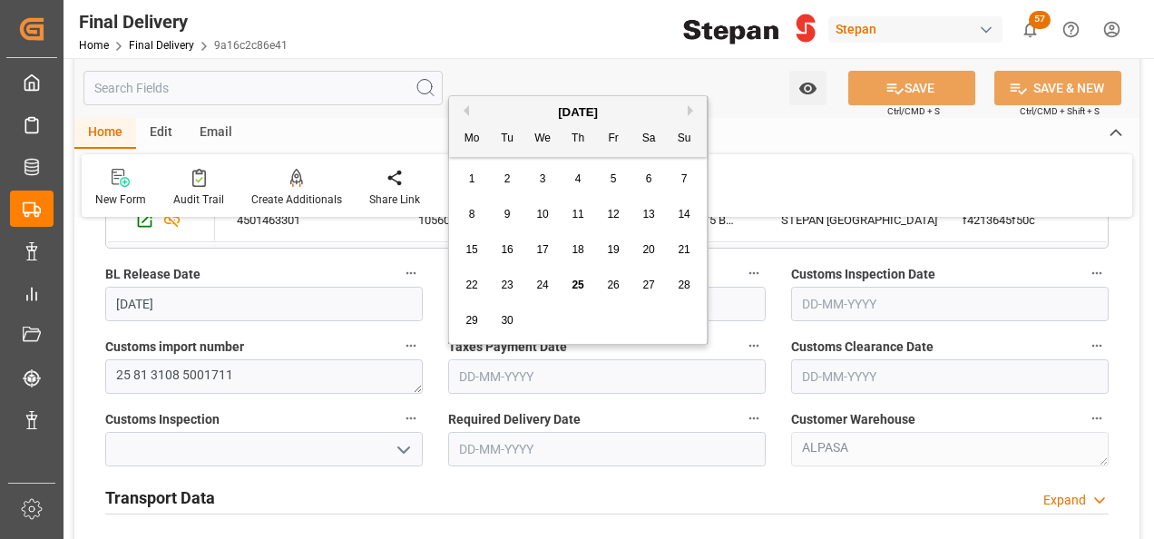
click at [582, 285] on span "25" at bounding box center [578, 285] width 12 height 13
type input "[DATE]"
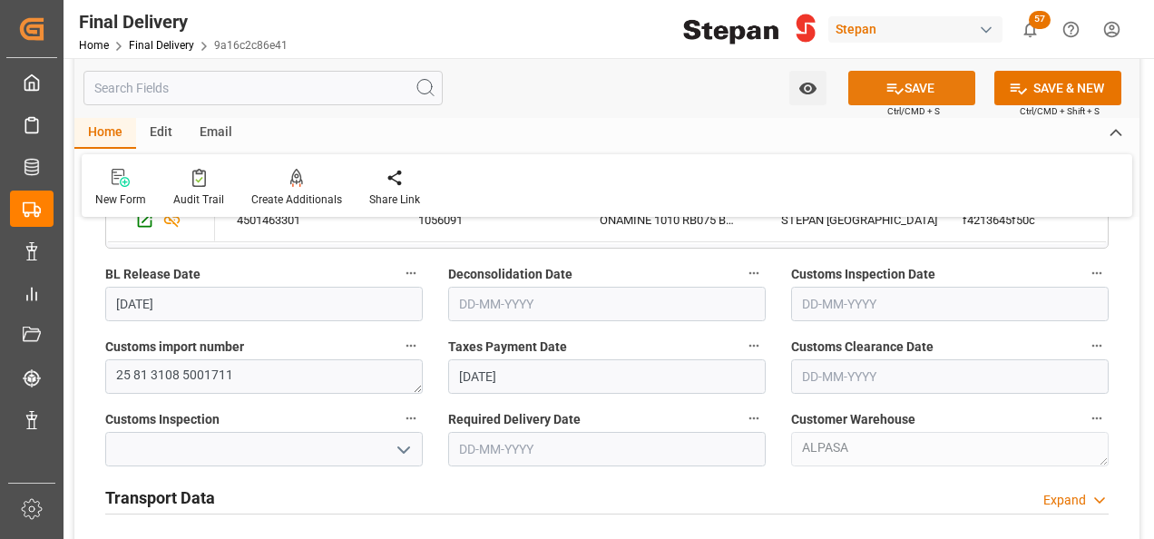
click at [897, 88] on icon at bounding box center [895, 88] width 19 height 19
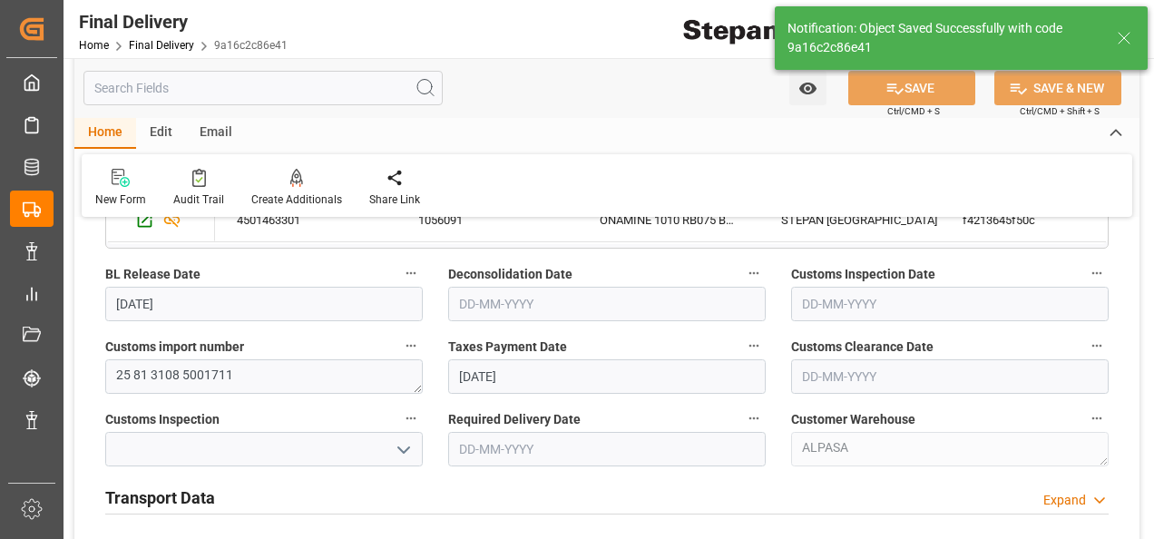
type input "Taxes paid"
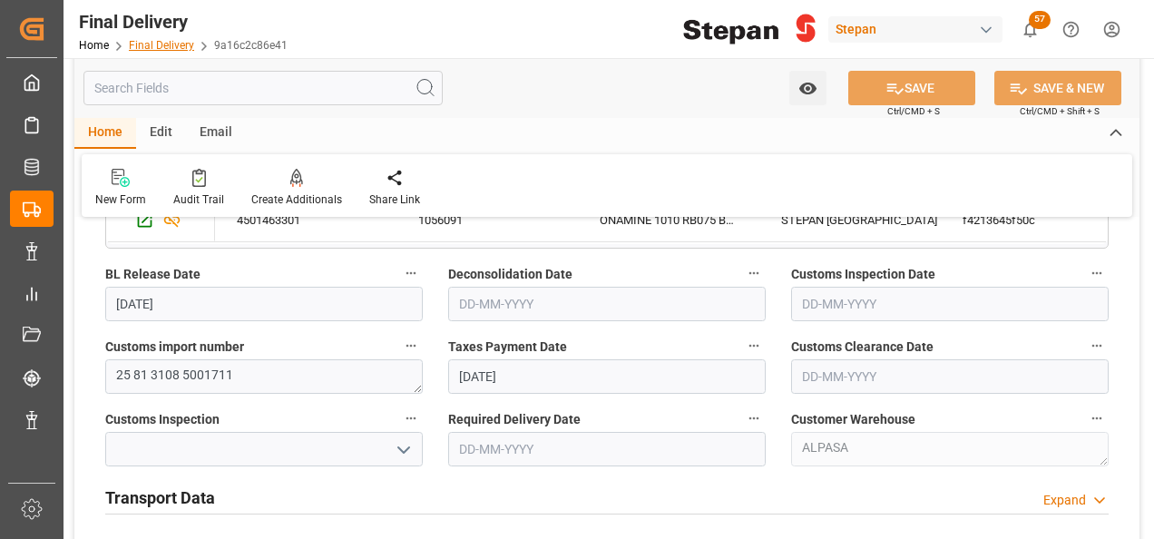
click at [152, 43] on link "Final Delivery" at bounding box center [161, 45] width 65 height 13
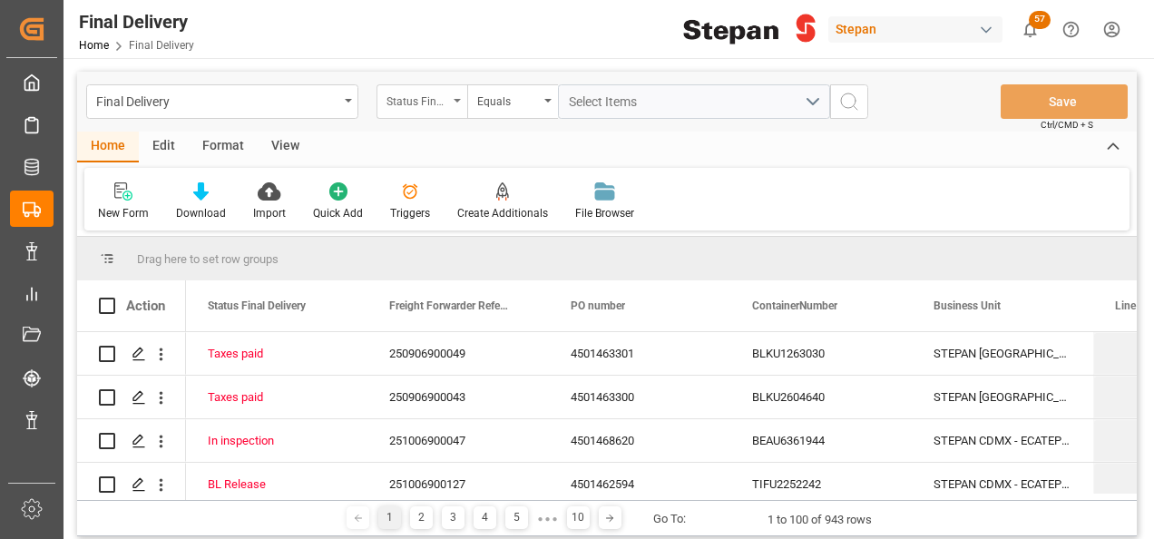
click at [457, 91] on div "Status Final Delivery" at bounding box center [422, 101] width 91 height 34
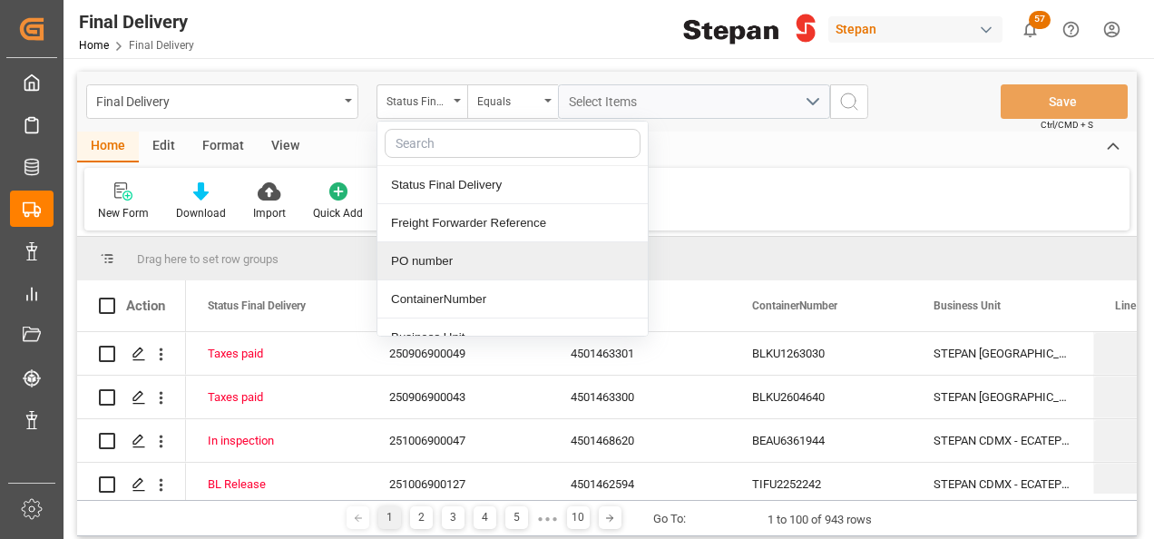
click at [428, 260] on div "PO number" at bounding box center [513, 261] width 270 height 38
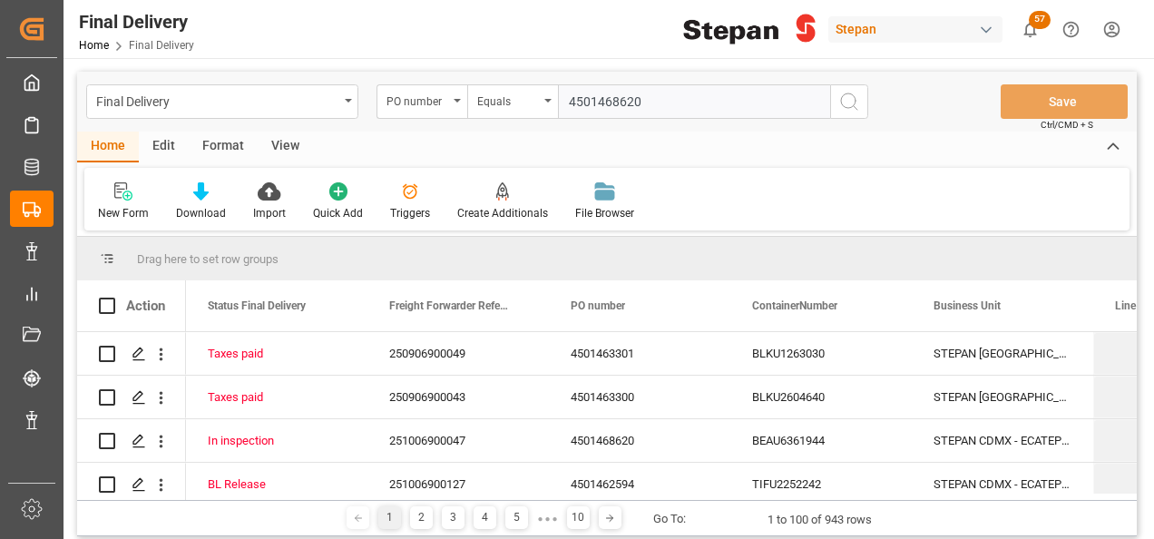
type input "4501468620"
click at [856, 99] on circle "search button" at bounding box center [848, 100] width 15 height 15
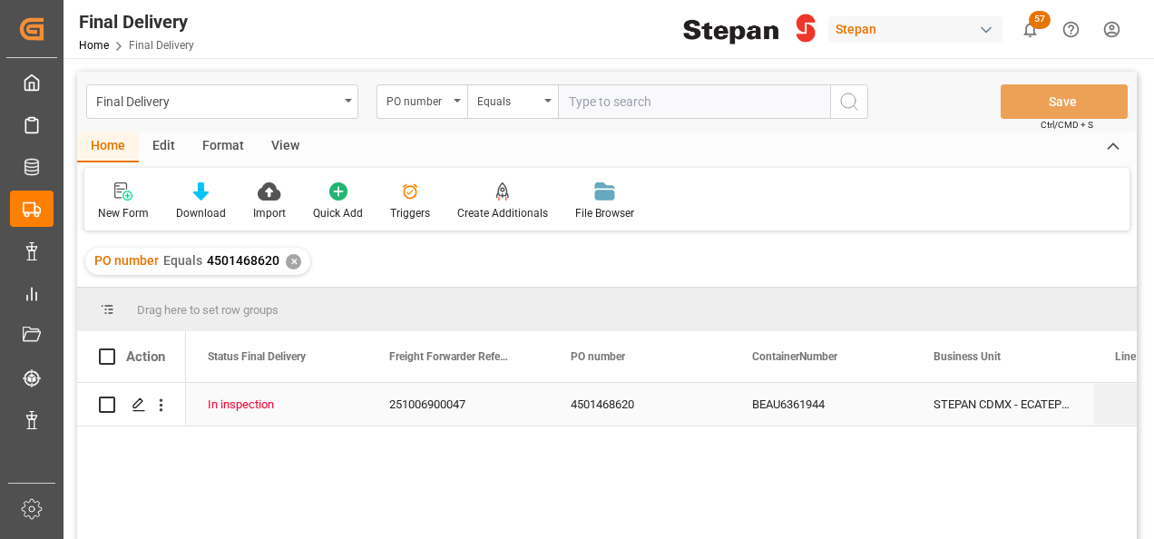
click at [99, 403] on input "Press Space to toggle row selection (unchecked)" at bounding box center [107, 405] width 16 height 16
checkbox input "true"
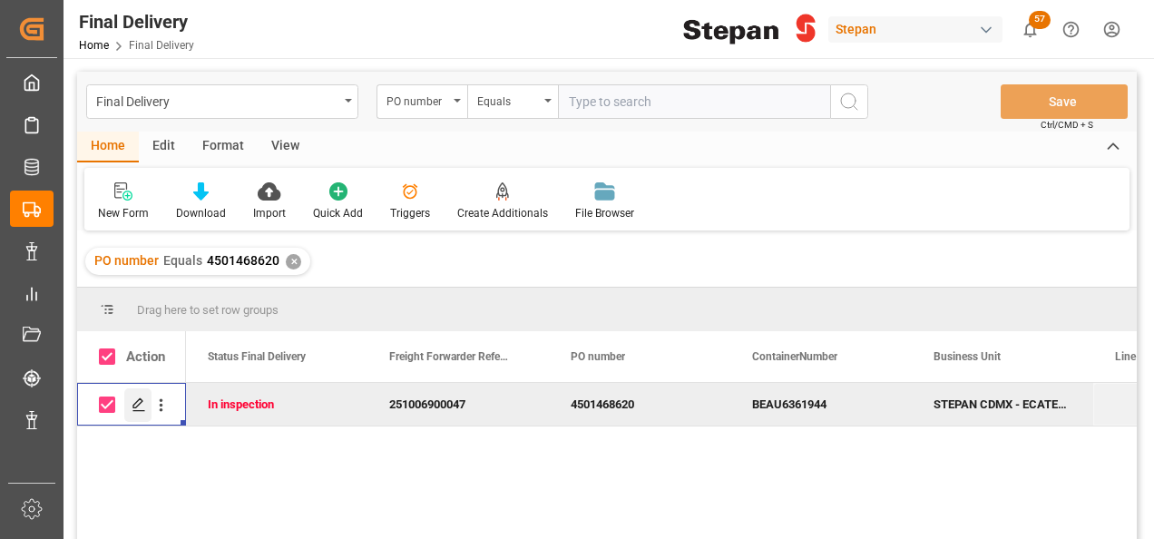
click at [140, 407] on icon "Press SPACE to deselect this row." at bounding box center [139, 405] width 15 height 15
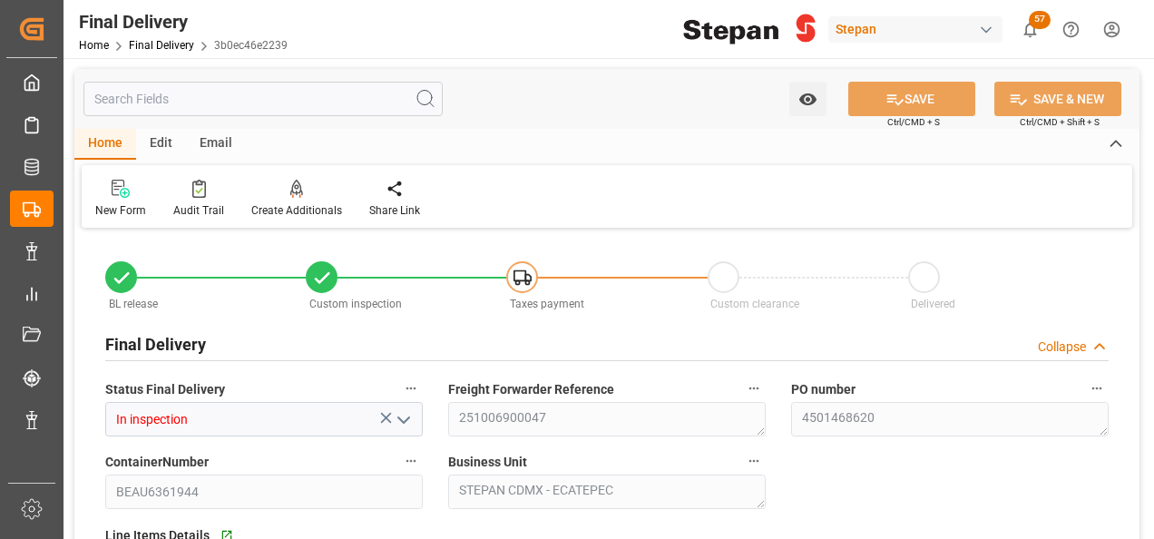
type input "[DATE]"
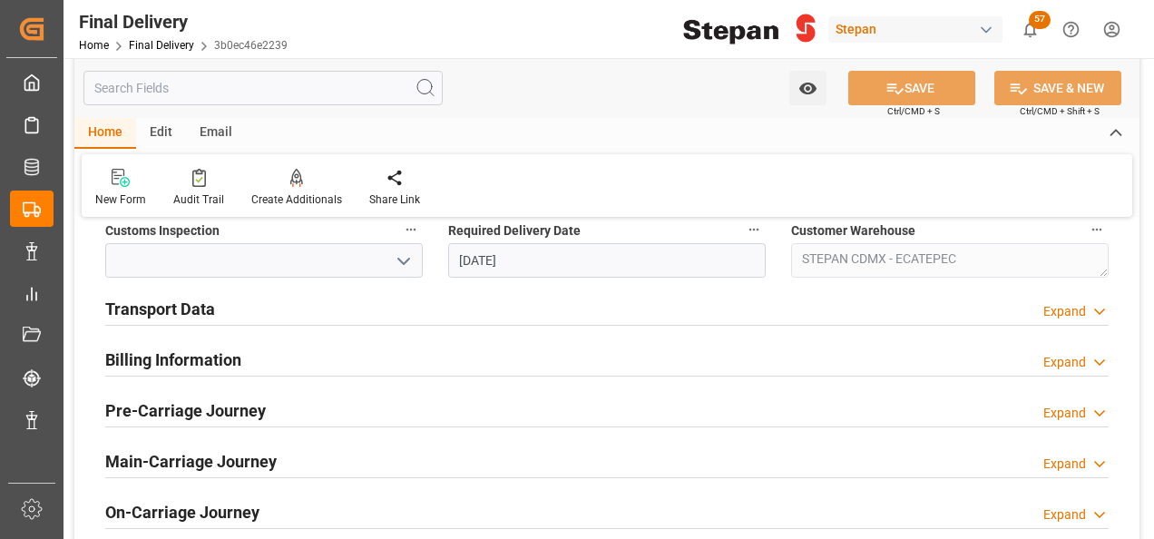
scroll to position [545, 0]
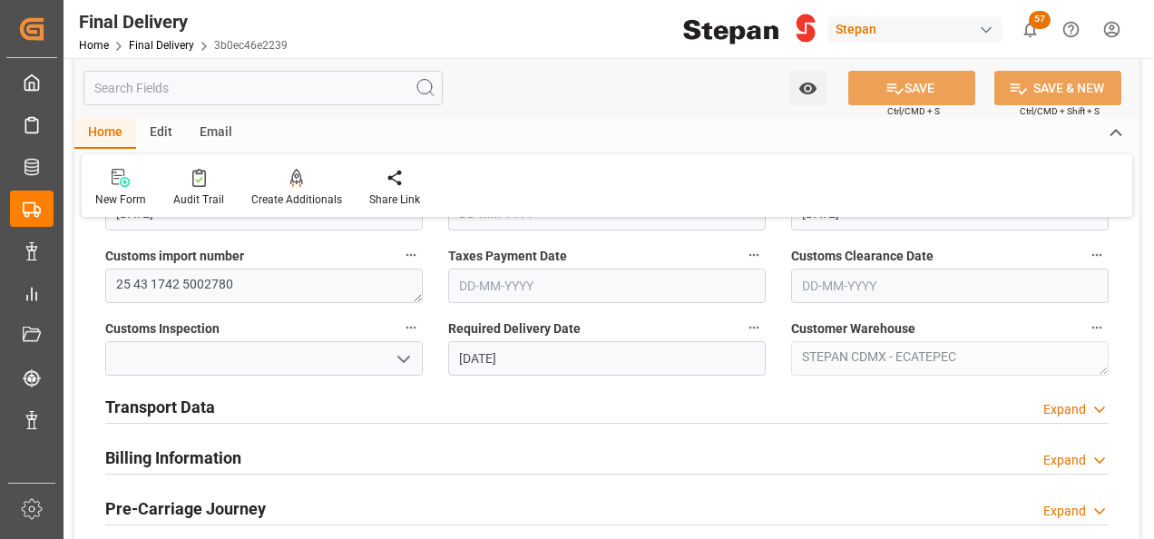
click at [147, 456] on h2 "Billing Information" at bounding box center [173, 458] width 136 height 25
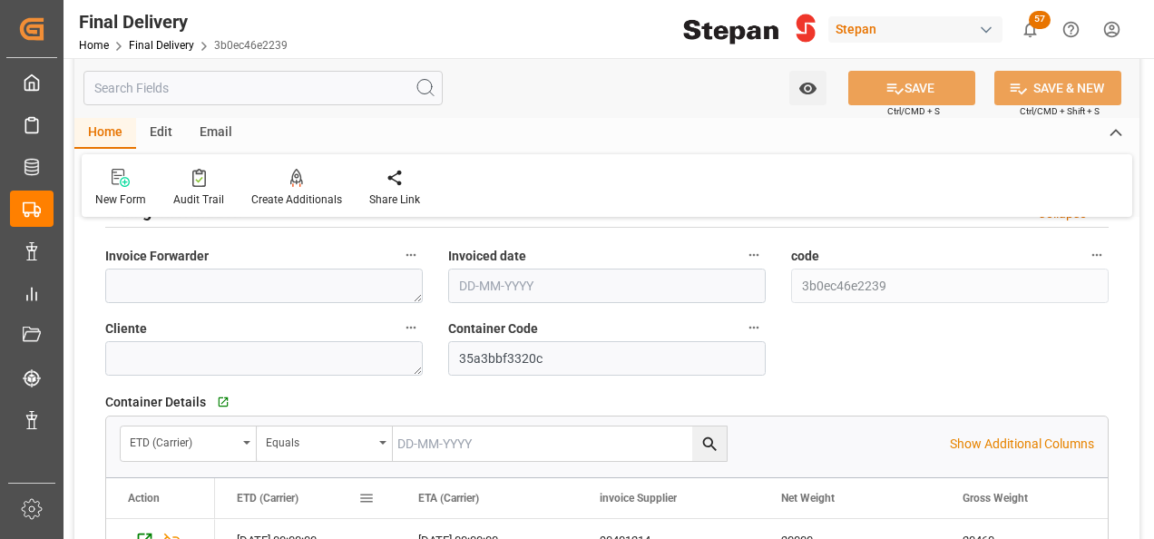
scroll to position [726, 0]
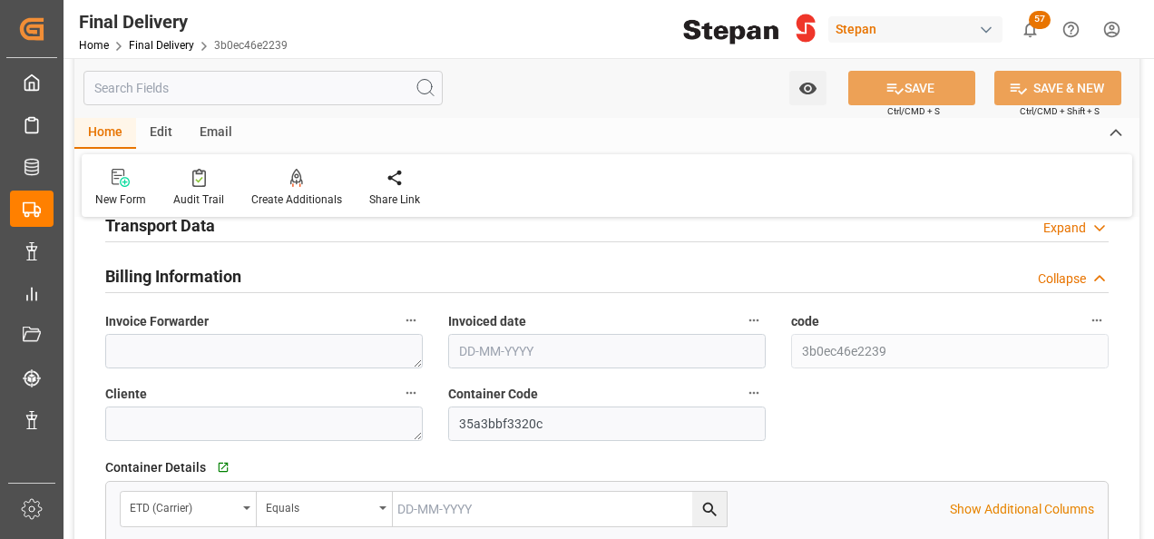
click at [177, 227] on h2 "Transport Data" at bounding box center [160, 225] width 110 height 25
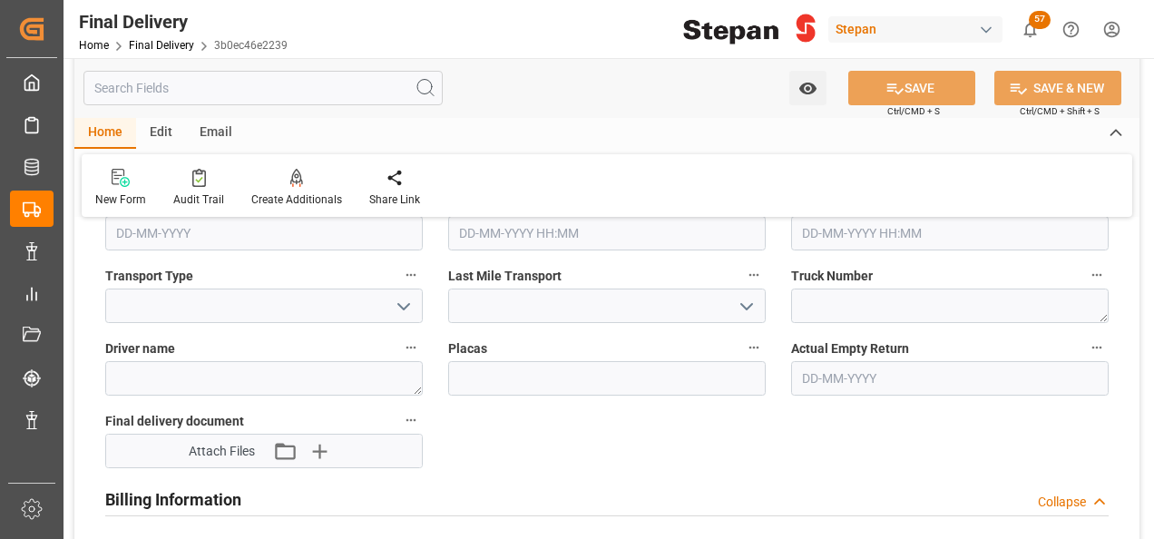
scroll to position [817, 0]
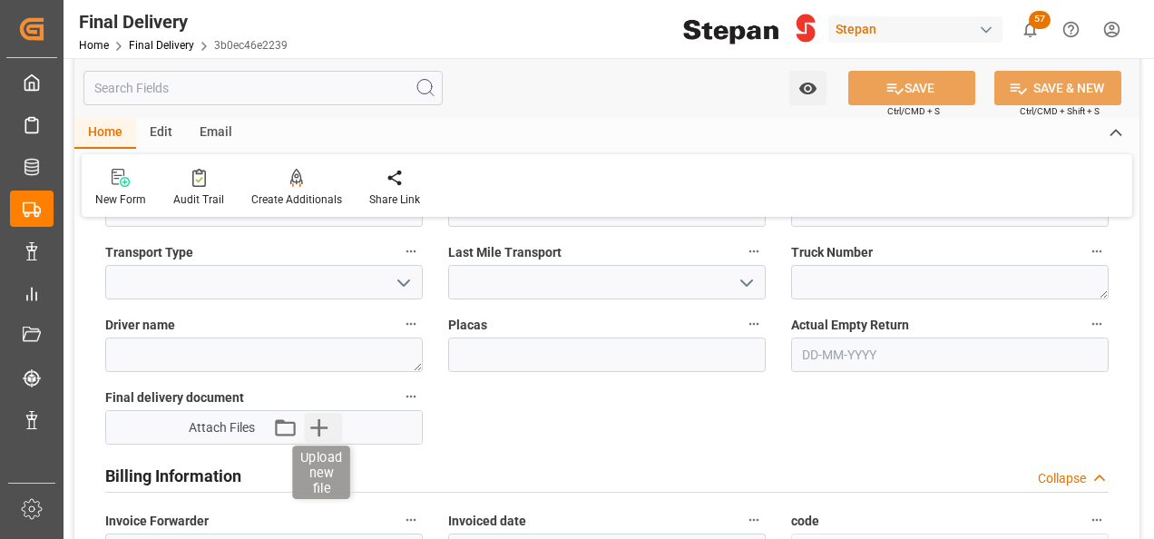
click at [322, 419] on icon "button" at bounding box center [319, 427] width 29 height 29
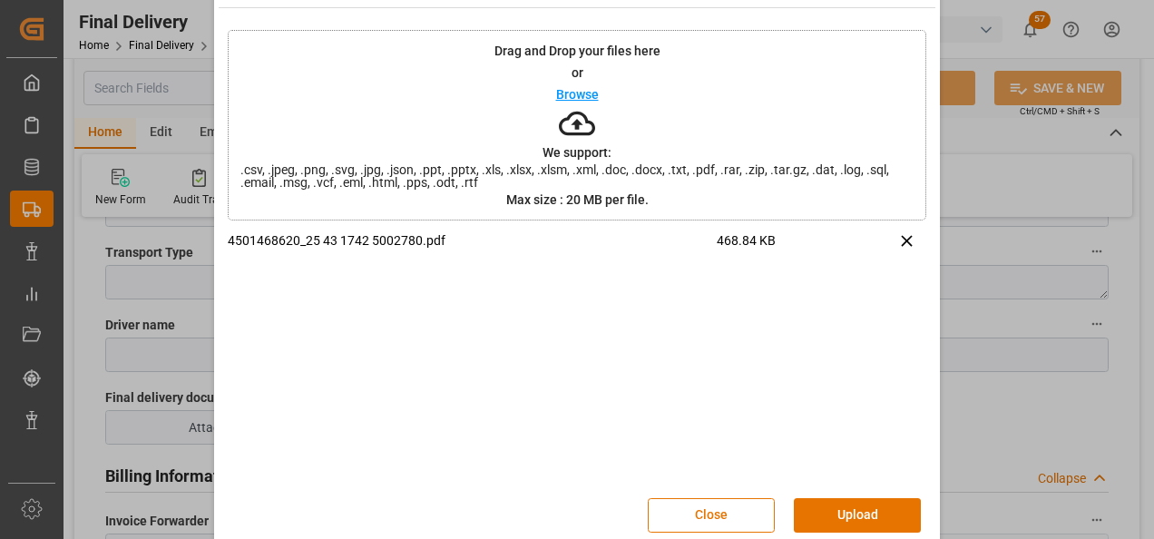
scroll to position [72, 0]
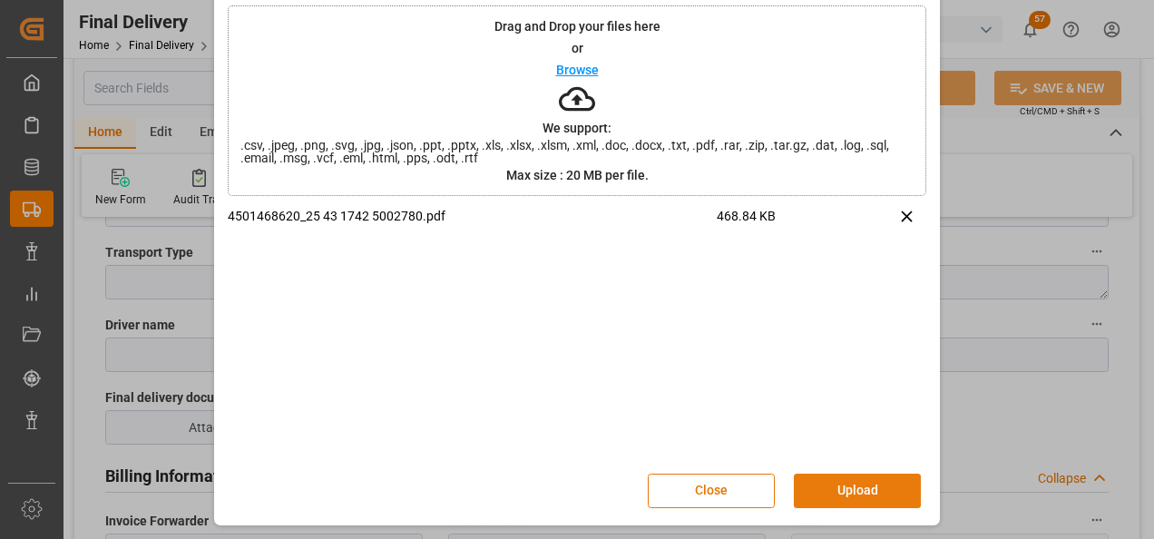
click at [830, 493] on button "Upload" at bounding box center [857, 491] width 127 height 34
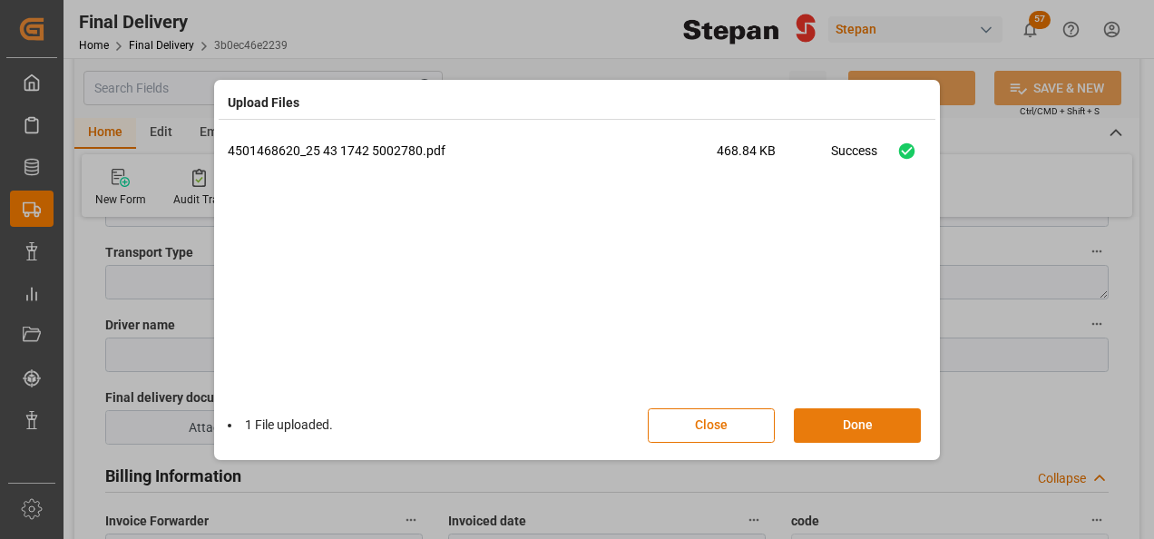
click at [889, 427] on button "Done" at bounding box center [857, 425] width 127 height 34
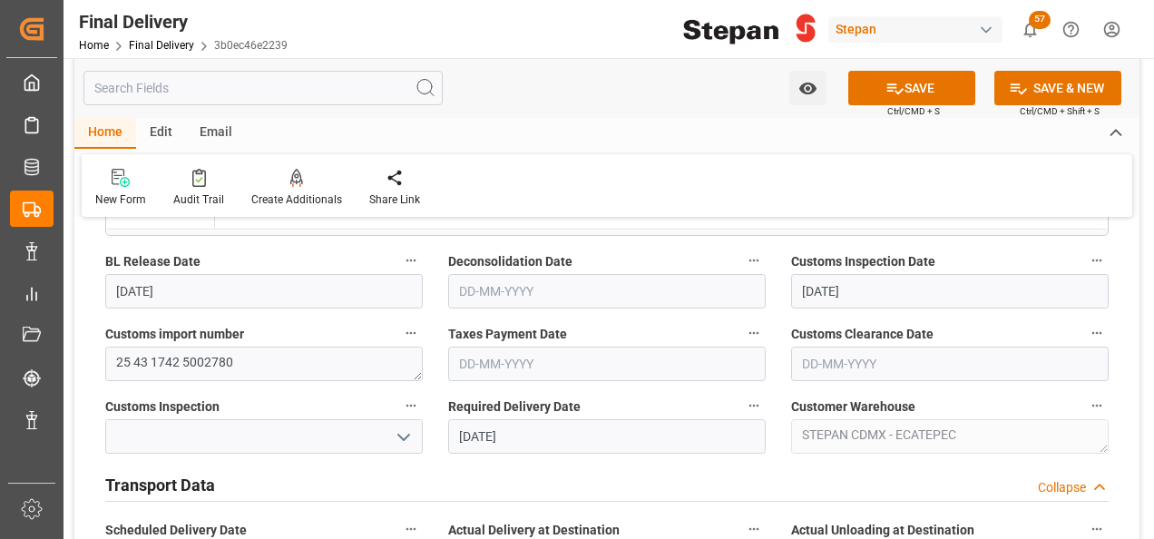
scroll to position [454, 0]
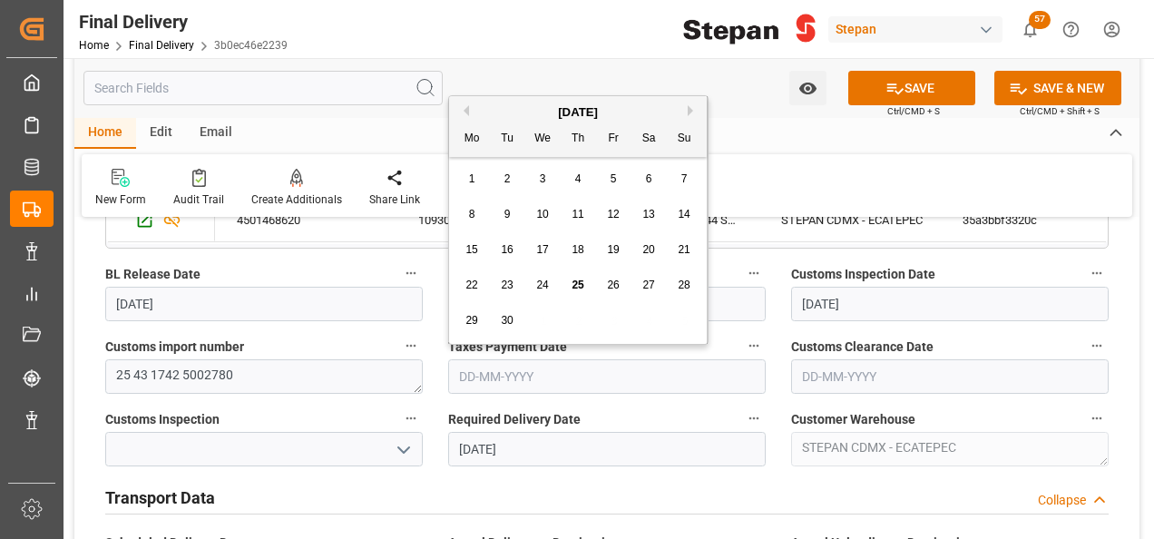
click at [506, 370] on input "text" at bounding box center [607, 376] width 318 height 34
click at [508, 105] on div "[DATE]" at bounding box center [578, 112] width 258 height 18
click at [575, 281] on span "25" at bounding box center [578, 285] width 12 height 13
type input "[DATE]"
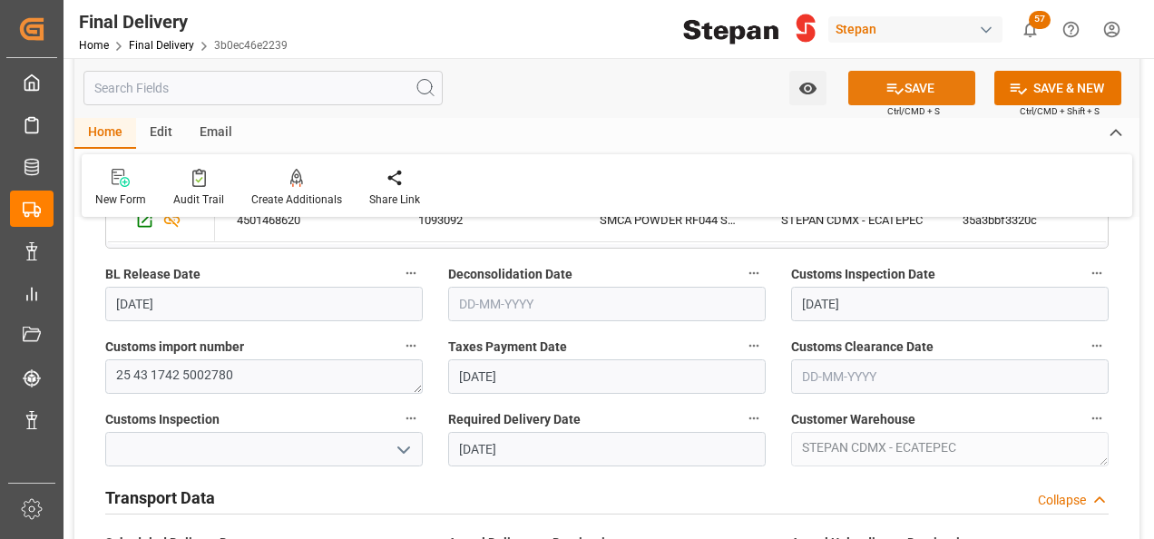
click at [895, 93] on icon at bounding box center [896, 88] width 16 height 11
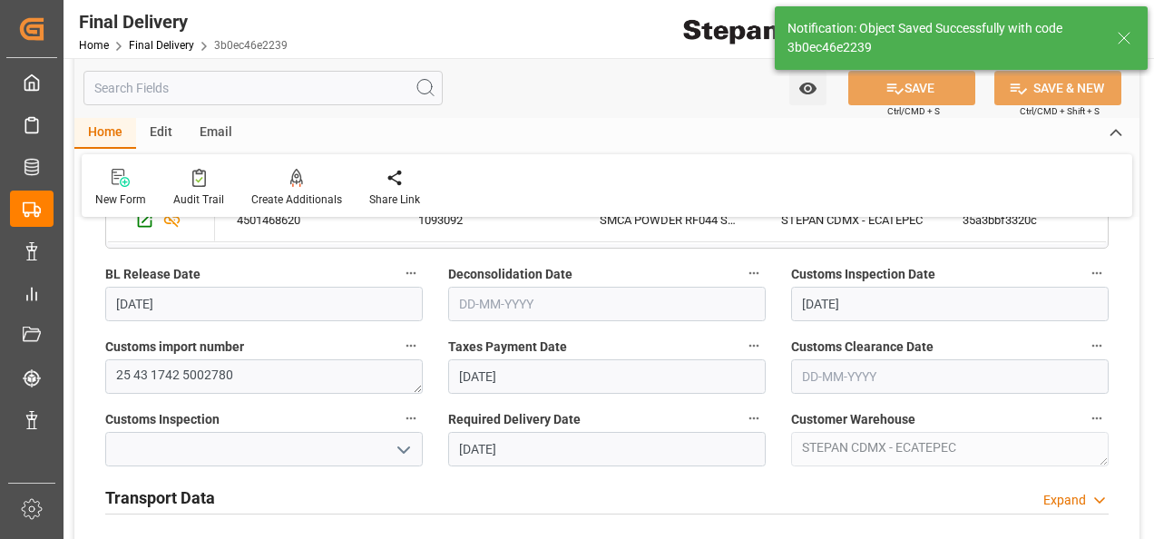
type input "Taxes paid"
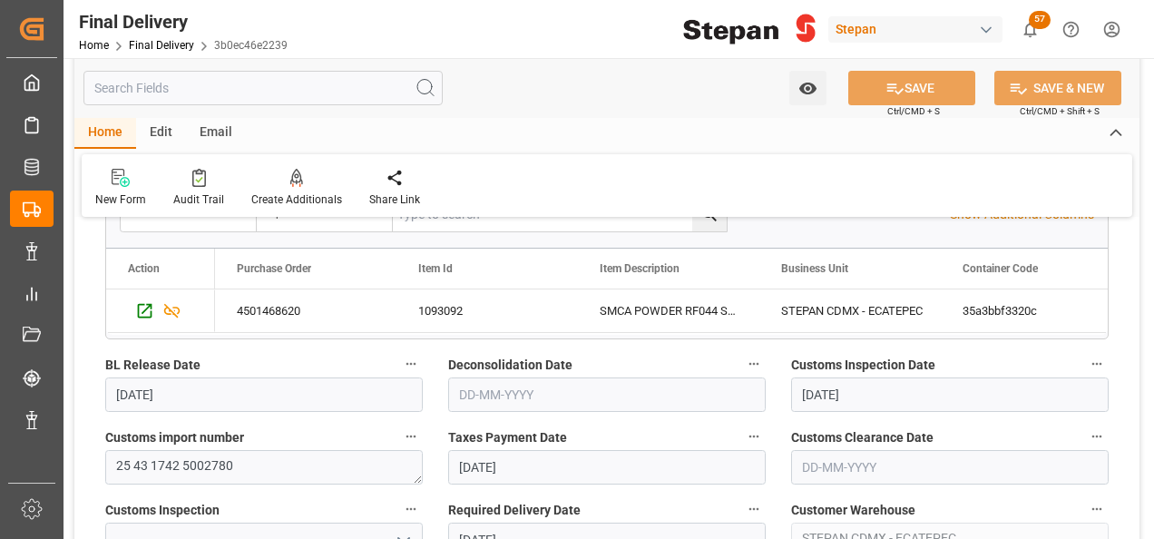
scroll to position [0, 0]
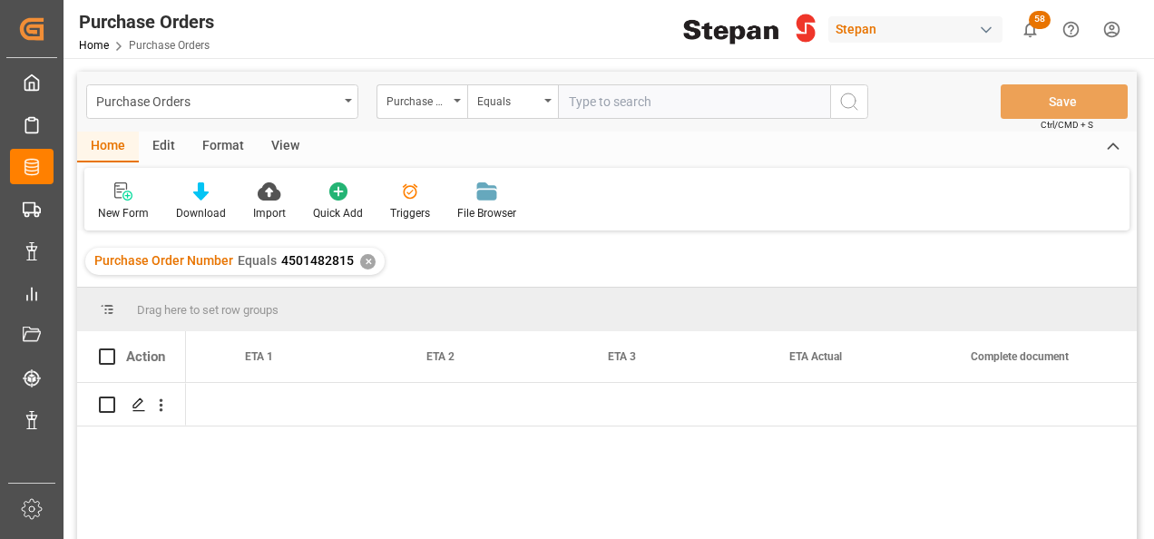
scroll to position [0, 2504]
